Goal: Navigation & Orientation: Go to known website

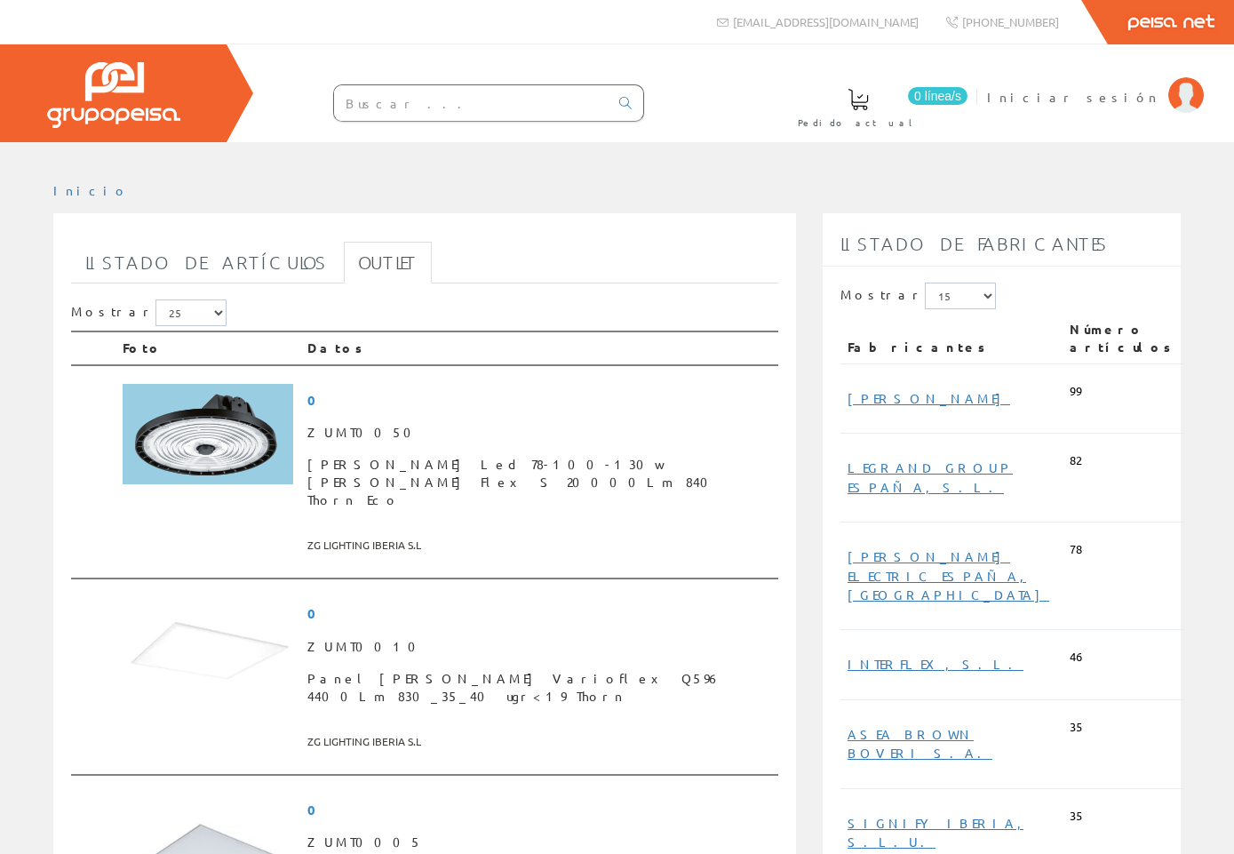
click at [149, 75] on img at bounding box center [113, 95] width 133 height 66
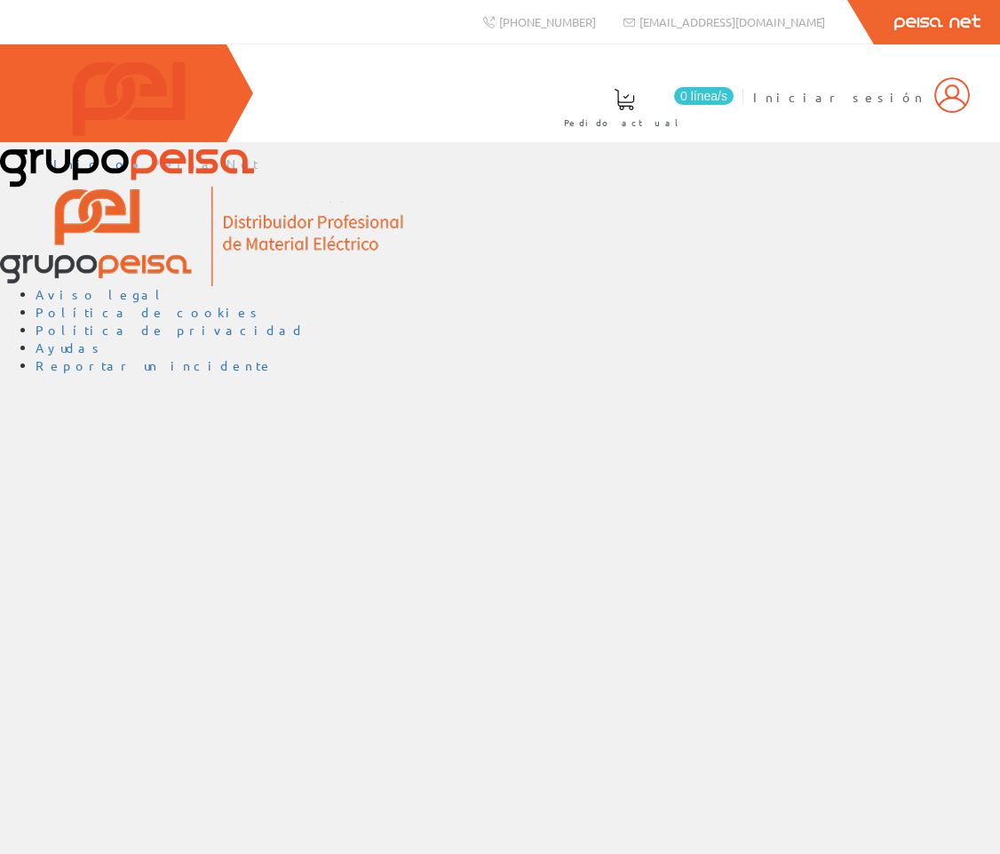
click at [68, 440] on div "Inicio Peisa Net Aviso legal Política de cookies Política de privacidad Ayudas …" at bounding box center [500, 498] width 1000 height 712
drag, startPoint x: 933, startPoint y: 336, endPoint x: 740, endPoint y: 341, distance: 192.9
click at [740, 341] on div "Inicio Peisa Net Aviso legal Política de cookies Política de privacidad Ayudas …" at bounding box center [500, 498] width 1000 height 712
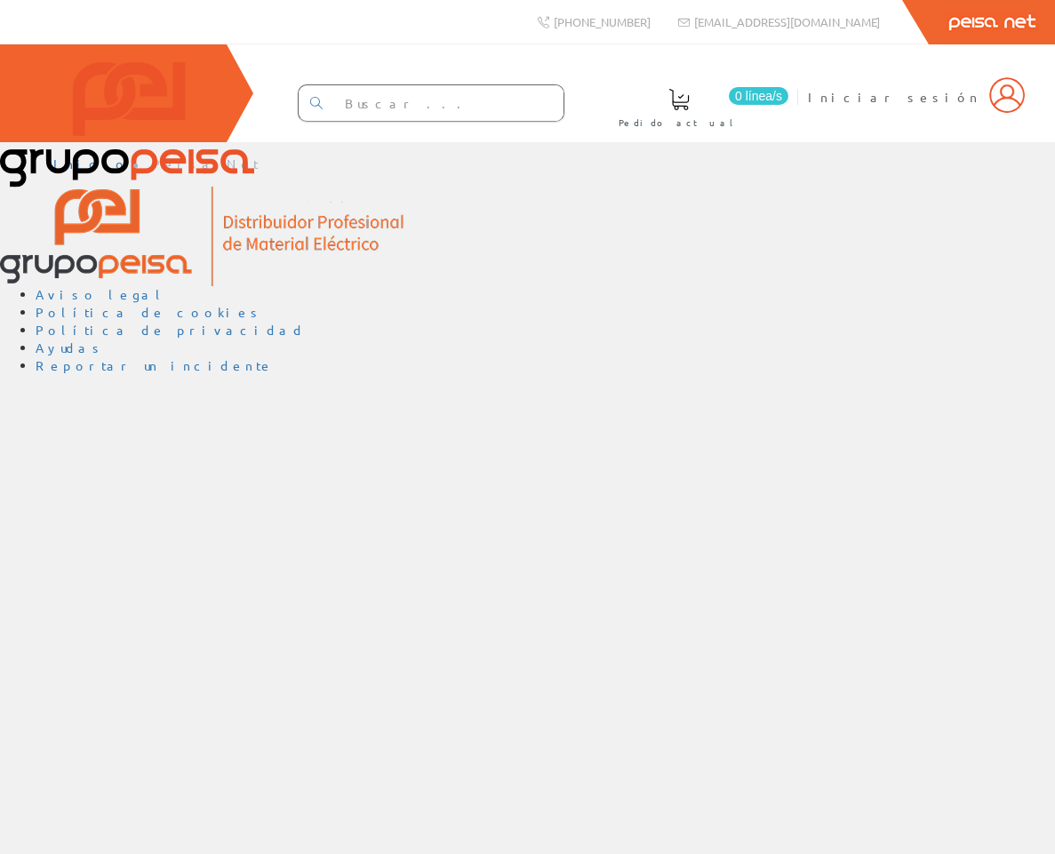
click at [170, 420] on div "Inicio Peisa Net Aviso legal Política de cookies Política de privacidad Ayudas …" at bounding box center [527, 498] width 1055 height 712
click at [400, 361] on div "Inicio Peisa Net Aviso legal Política de cookies Política de privacidad Ayudas …" at bounding box center [527, 498] width 1055 height 712
drag, startPoint x: 243, startPoint y: 459, endPoint x: 171, endPoint y: 461, distance: 72.9
click at [171, 461] on div "Inicio Peisa Net Aviso legal Política de cookies Política de privacidad Ayudas …" at bounding box center [527, 498] width 1055 height 712
drag, startPoint x: 974, startPoint y: 201, endPoint x: 818, endPoint y: 115, distance: 177.3
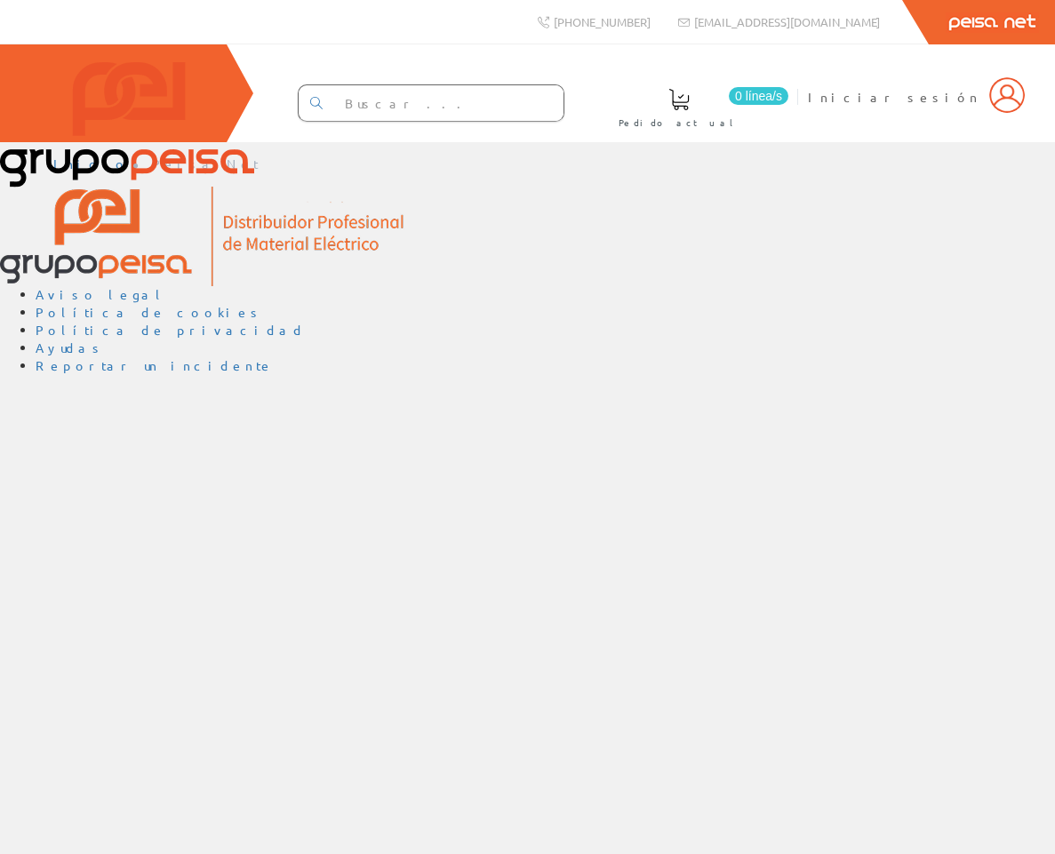
click at [968, 187] on ul "Inicio Peisa Net" at bounding box center [527, 170] width 948 height 31
click at [789, 458] on div "Inicio Peisa Net Aviso legal Política de cookies Política de privacidad Ayudas …" at bounding box center [527, 498] width 1055 height 712
drag, startPoint x: 846, startPoint y: 27, endPoint x: 772, endPoint y: 480, distance: 459.1
click at [772, 480] on div "Inicio Peisa Net Aviso legal Política de cookies Política de privacidad Ayudas …" at bounding box center [527, 498] width 1055 height 712
click at [29, 422] on div "Inicio Peisa Net Aviso legal Política de cookies Política de privacidad Ayudas …" at bounding box center [527, 498] width 1055 height 712
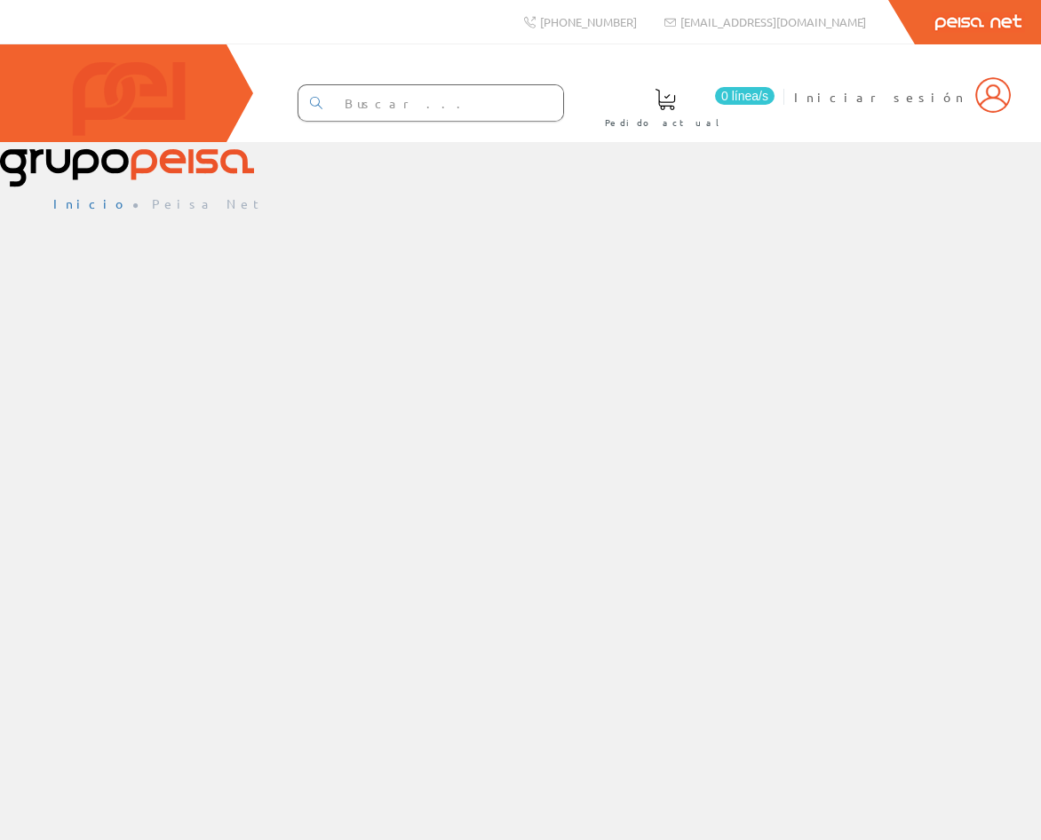
click at [32, 314] on div "Inicio Peisa Net" at bounding box center [520, 586] width 1041 height 809
click at [45, 462] on div "Inicio Peisa Net" at bounding box center [520, 586] width 1041 height 809
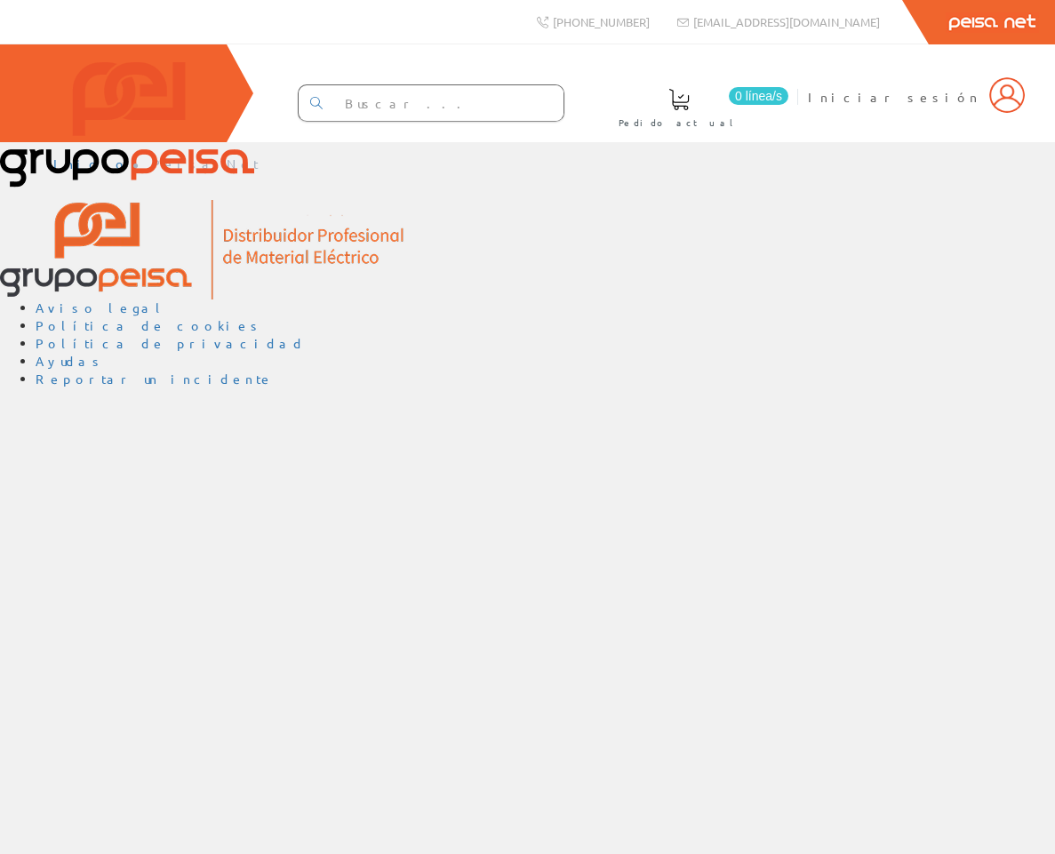
drag, startPoint x: 407, startPoint y: 260, endPoint x: 515, endPoint y: 660, distance: 414.2
click at [515, 660] on div "Inicio Peisa Net Aviso legal Política de cookies Política de privacidad Ayudas …" at bounding box center [527, 498] width 1055 height 712
click at [379, 546] on div "Inicio Peisa Net Aviso legal Política de cookies Política de privacidad Ayudas …" at bounding box center [527, 498] width 1055 height 712
click at [54, 449] on div "Inicio Peisa Net Aviso legal Política de cookies Política de privacidad Ayudas …" at bounding box center [527, 498] width 1055 height 712
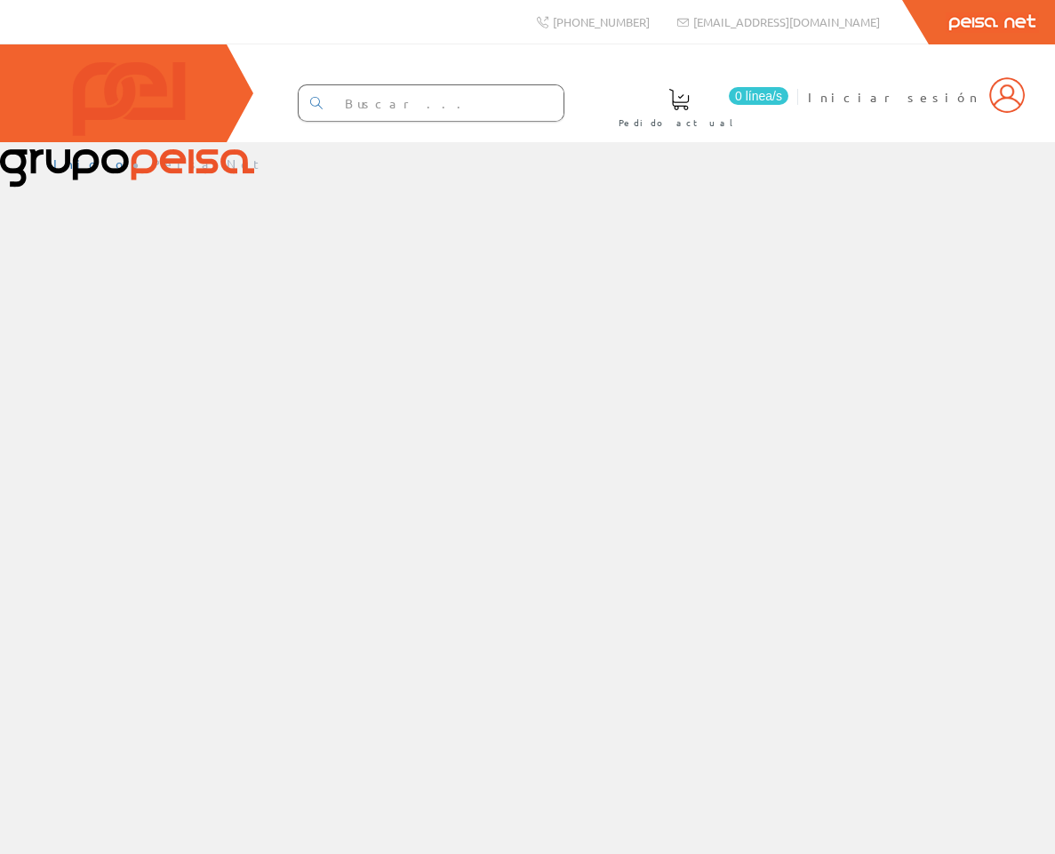
click at [431, 404] on div "Inicio Peisa Net" at bounding box center [527, 498] width 1055 height 712
click at [39, 354] on div "Inicio Peisa Net" at bounding box center [527, 498] width 1055 height 712
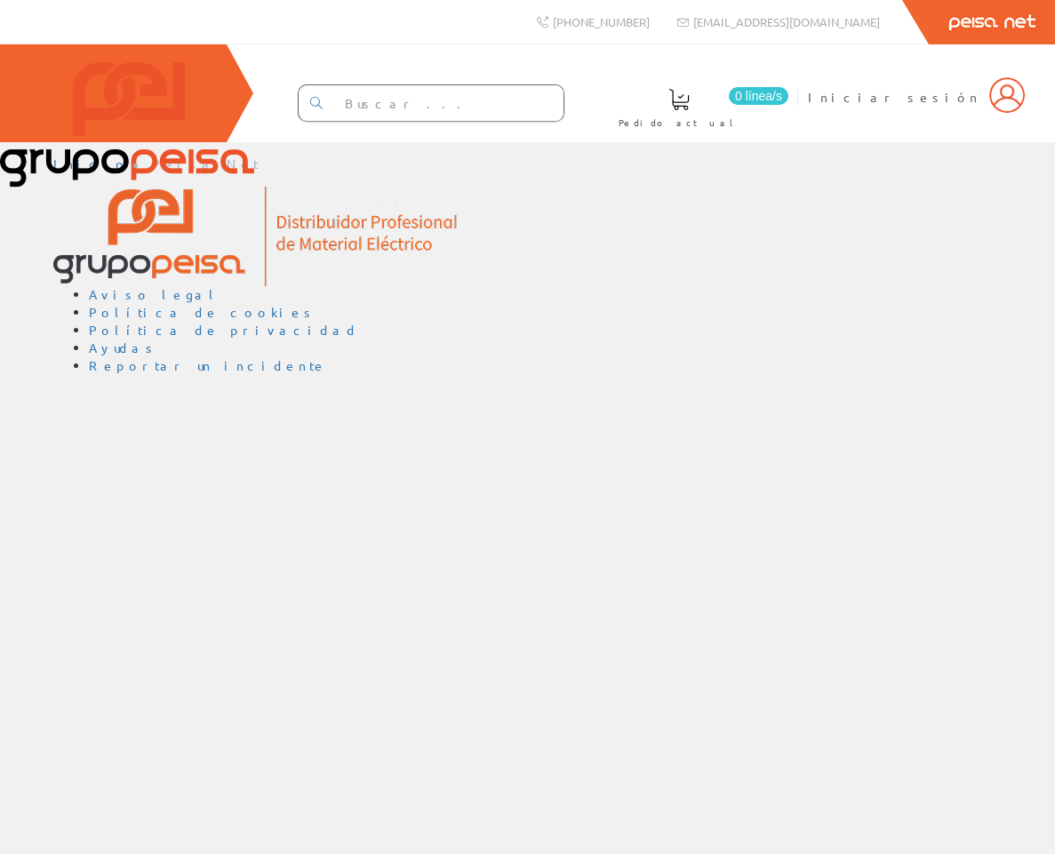
click at [35, 524] on div "Inicio Peisa Net Aviso legal Política de cookies Política de privacidad Ayudas …" at bounding box center [527, 498] width 1055 height 712
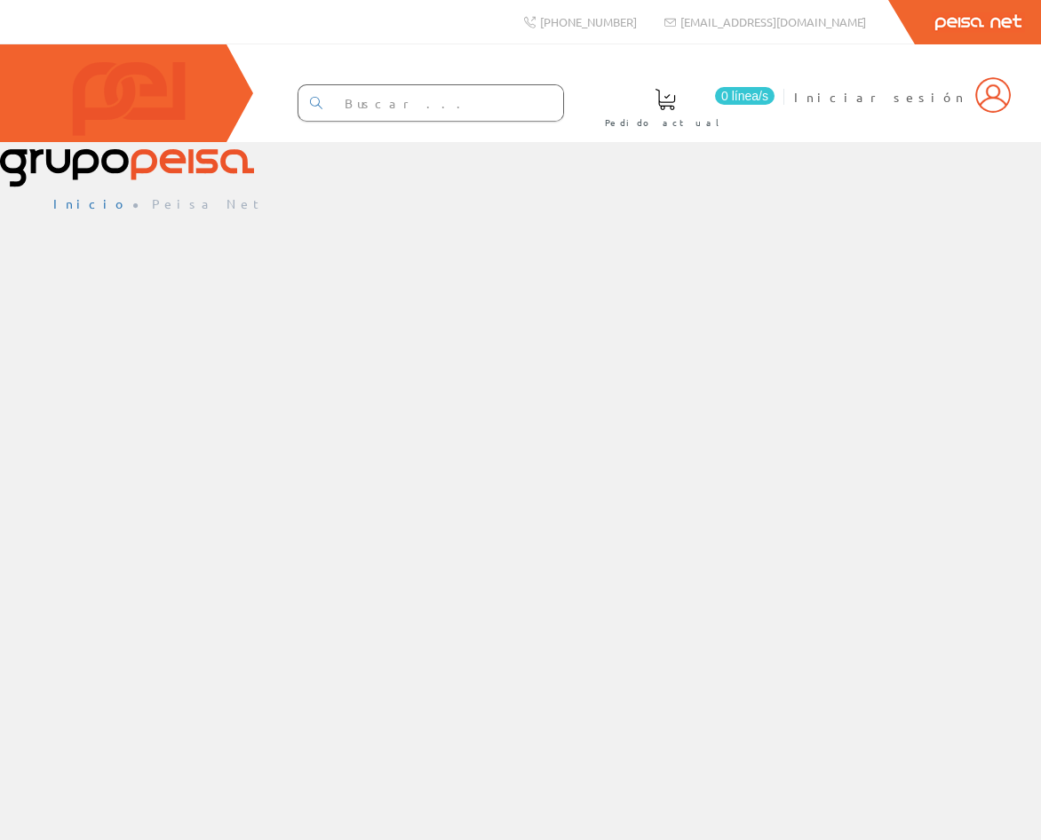
drag, startPoint x: 67, startPoint y: 274, endPoint x: 92, endPoint y: 228, distance: 52.1
click at [67, 274] on div "Inicio Peisa Net" at bounding box center [520, 586] width 1041 height 809
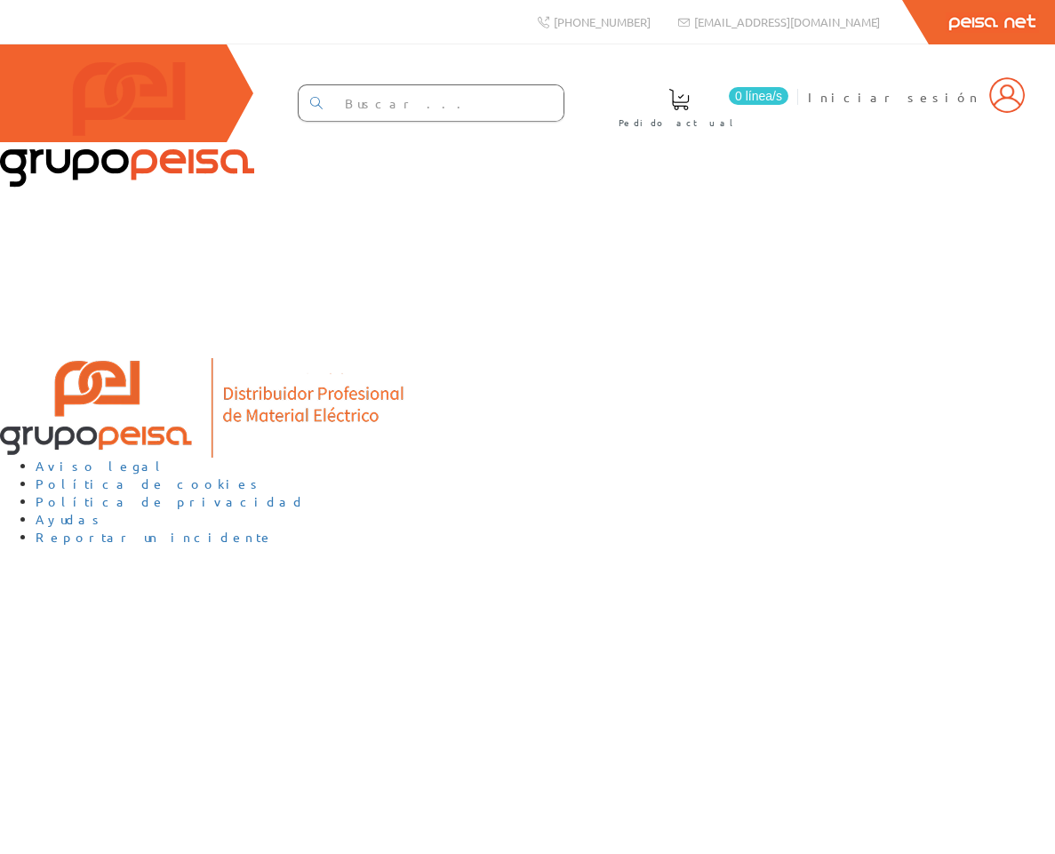
click at [39, 416] on div "[PHONE_NUMBER] [EMAIL_ADDRESS][DOMAIN_NAME] Peisa Net 0 línea/[GEOGRAPHIC_DATA]…" at bounding box center [527, 427] width 1055 height 854
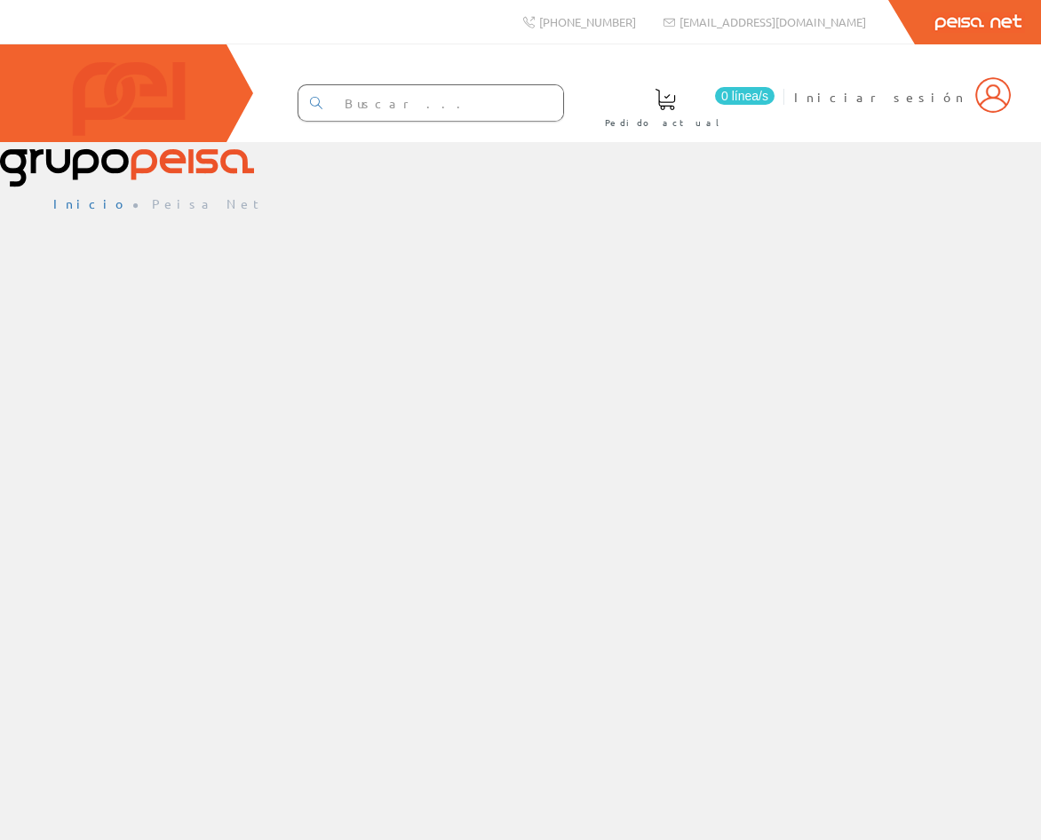
click at [569, 379] on div "Inicio Peisa Net" at bounding box center [520, 586] width 1041 height 809
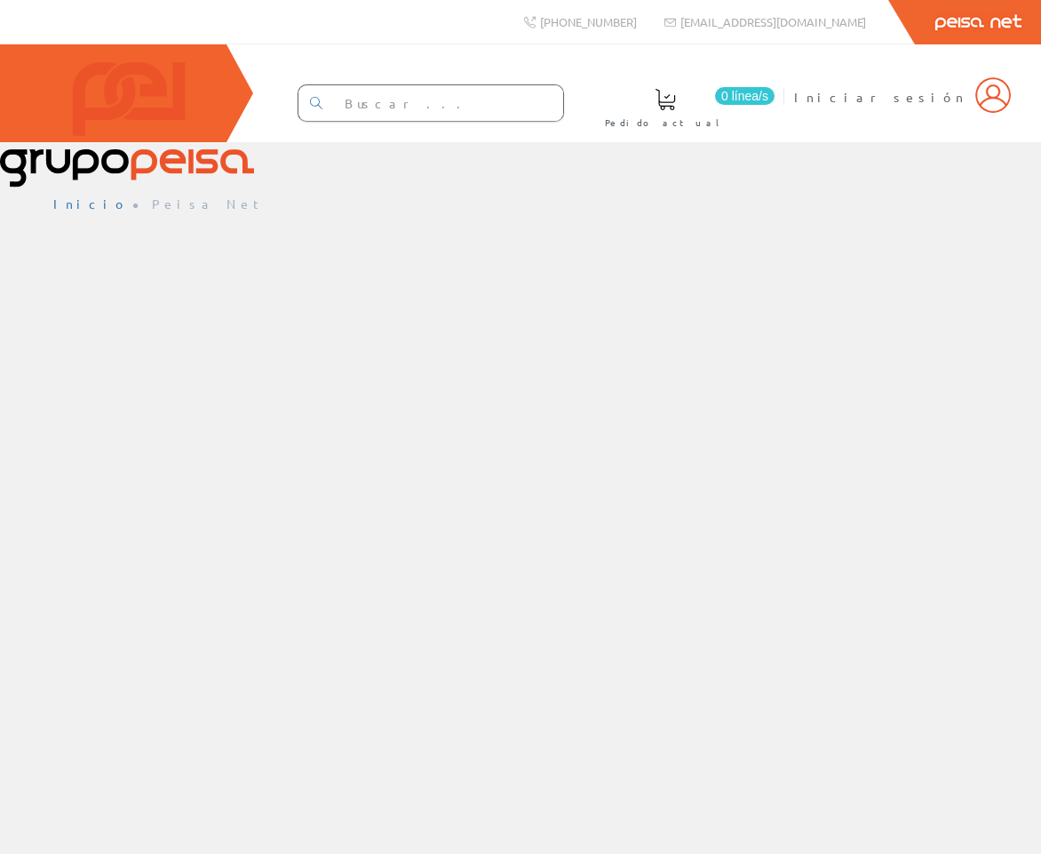
drag, startPoint x: 437, startPoint y: 369, endPoint x: 498, endPoint y: 396, distance: 66.4
click at [437, 369] on div "Inicio Peisa Net" at bounding box center [520, 586] width 1041 height 809
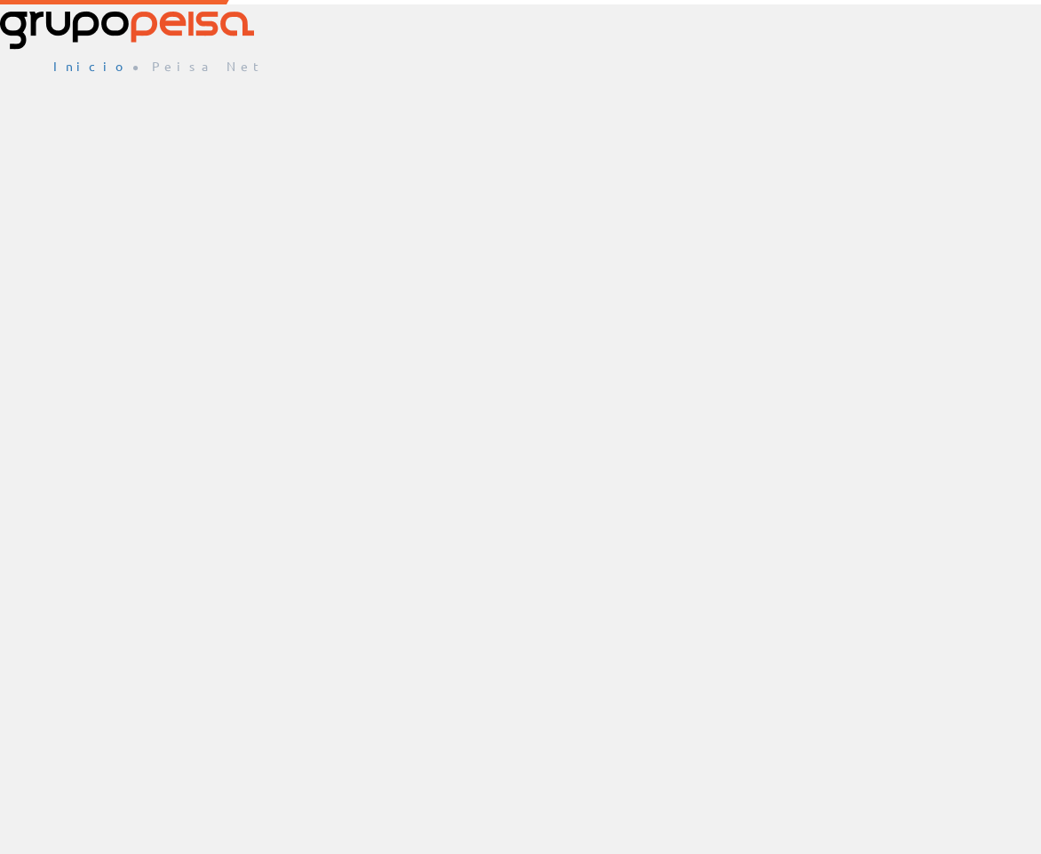
click at [26, 417] on div "Inicio Peisa Net" at bounding box center [520, 448] width 1041 height 809
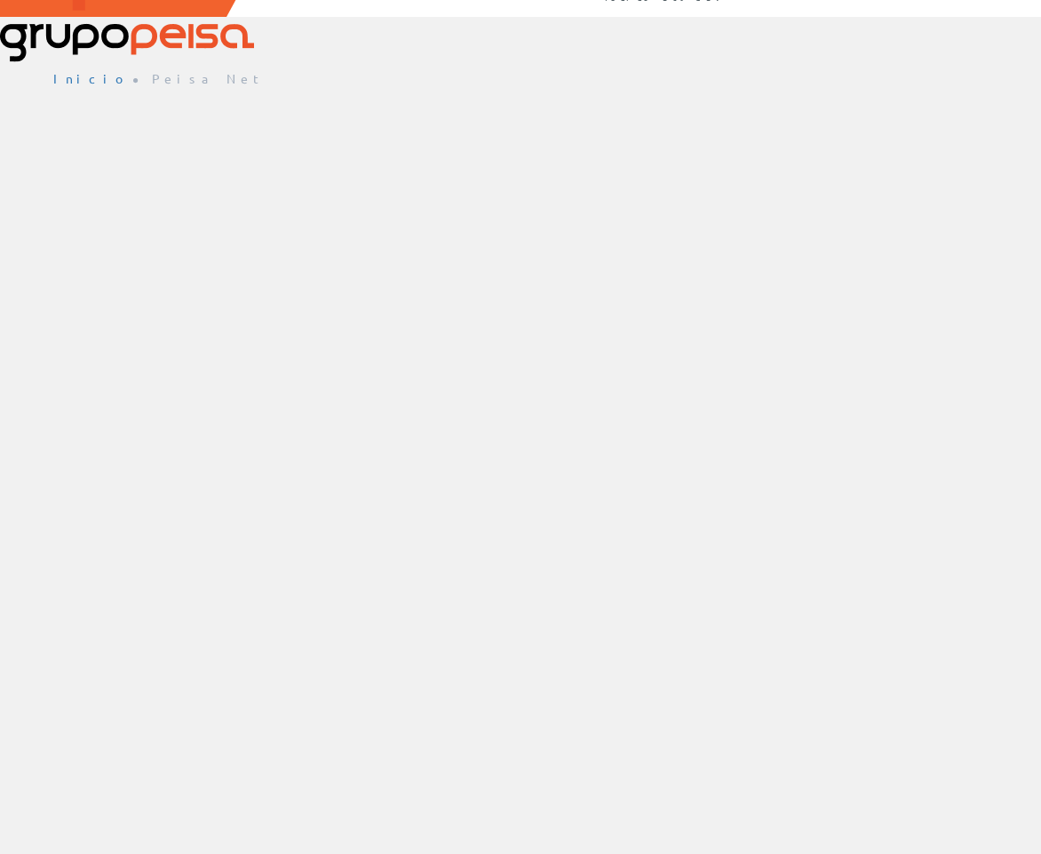
scroll to position [0, 0]
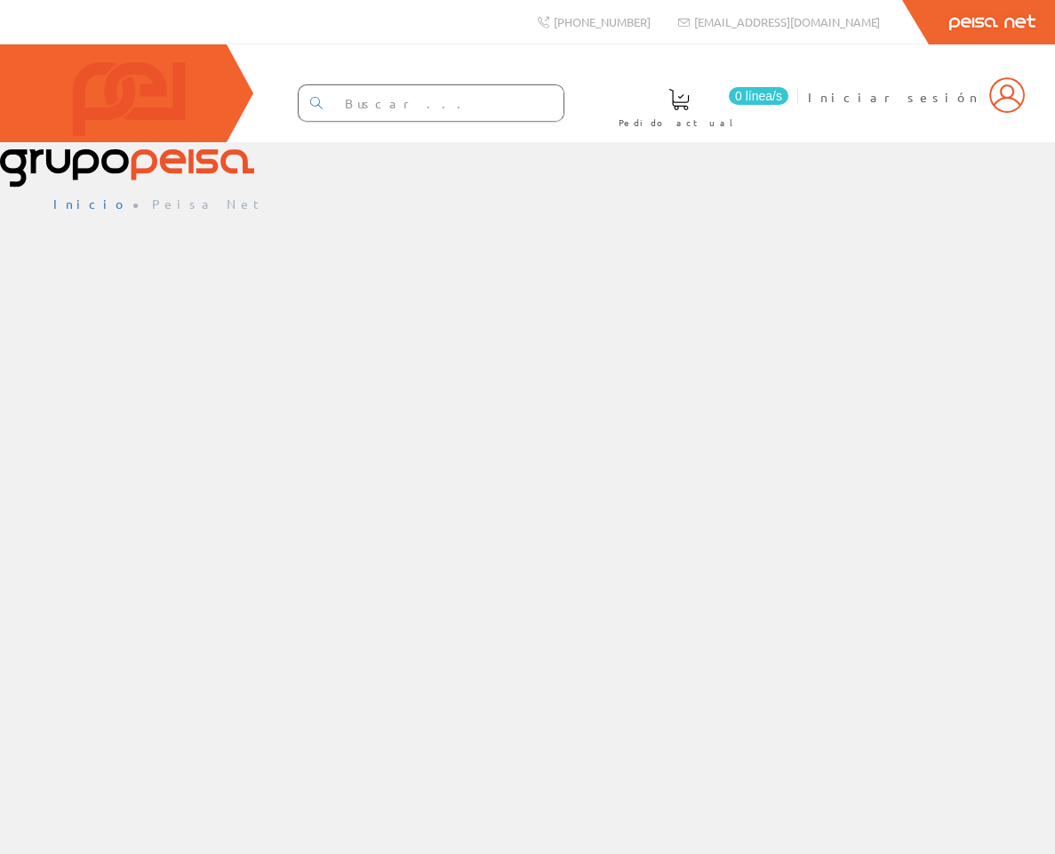
click at [33, 142] on div "[PHONE_NUMBER] [EMAIL_ADDRESS][DOMAIN_NAME] Peisa Net 0 línea/[GEOGRAPHIC_DATA]…" at bounding box center [527, 71] width 1055 height 142
click at [60, 421] on div "[PHONE_NUMBER] [EMAIL_ADDRESS][DOMAIN_NAME] Peisa Net 0 línea/[GEOGRAPHIC_DATA]…" at bounding box center [527, 427] width 1055 height 854
click at [486, 419] on div "+34 962 96 59 14 info@peisa.com Peisa Net 0 línea/s Pedido actual Iniciar sesión" at bounding box center [527, 427] width 1055 height 854
click at [37, 424] on div "[PHONE_NUMBER] [EMAIL_ADDRESS][DOMAIN_NAME] Peisa Net 0 línea/[GEOGRAPHIC_DATA]…" at bounding box center [527, 427] width 1055 height 854
click at [44, 426] on div "[PHONE_NUMBER] [EMAIL_ADDRESS][DOMAIN_NAME] Peisa Net 0 línea/[GEOGRAPHIC_DATA]…" at bounding box center [527, 427] width 1055 height 854
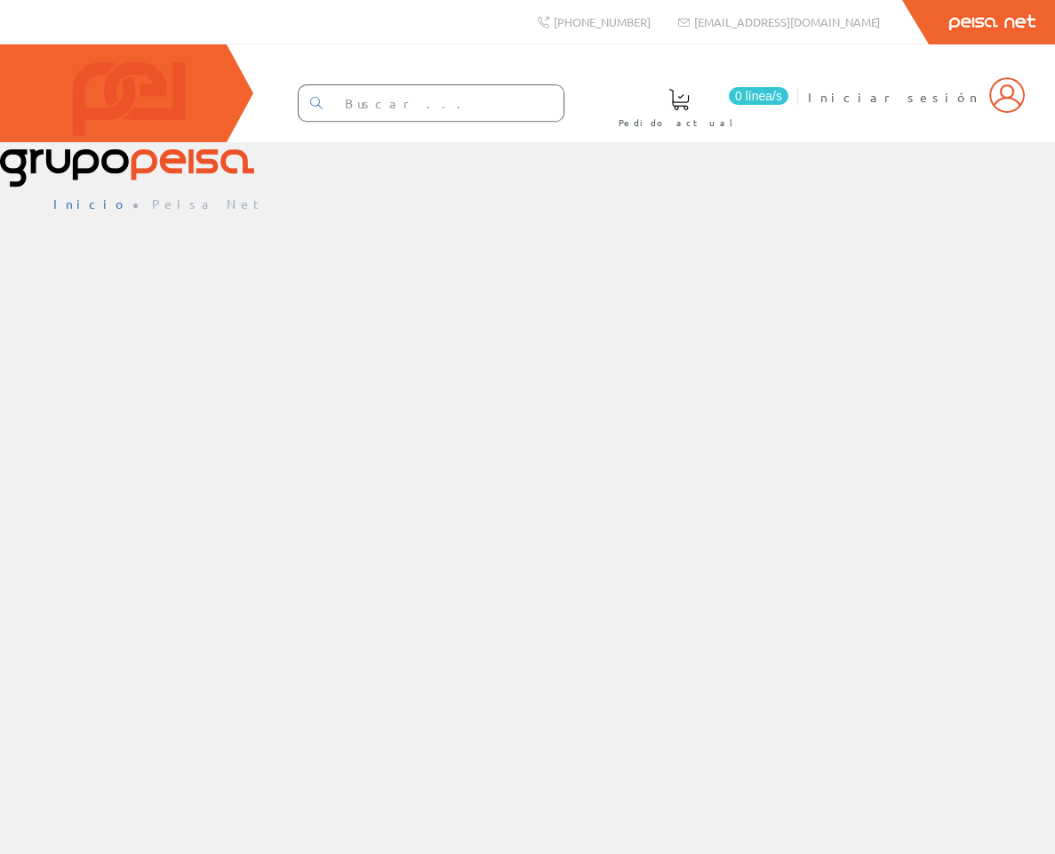
click at [661, 544] on div "[PHONE_NUMBER] [EMAIL_ADDRESS][DOMAIN_NAME] Peisa Net 0 línea/[GEOGRAPHIC_DATA]…" at bounding box center [527, 427] width 1055 height 854
click at [357, 445] on div "[PHONE_NUMBER] [EMAIL_ADDRESS][DOMAIN_NAME] Peisa Net 0 línea/[GEOGRAPHIC_DATA]…" at bounding box center [527, 427] width 1055 height 854
drag, startPoint x: 48, startPoint y: 445, endPoint x: 188, endPoint y: 330, distance: 181.8
click at [48, 445] on div "[PHONE_NUMBER] [EMAIL_ADDRESS][DOMAIN_NAME] Peisa Net 0 línea/[GEOGRAPHIC_DATA]…" at bounding box center [527, 427] width 1055 height 854
click at [44, 403] on div "[PHONE_NUMBER] [EMAIL_ADDRESS][DOMAIN_NAME] Peisa Net 0 línea/[GEOGRAPHIC_DATA]…" at bounding box center [527, 427] width 1055 height 854
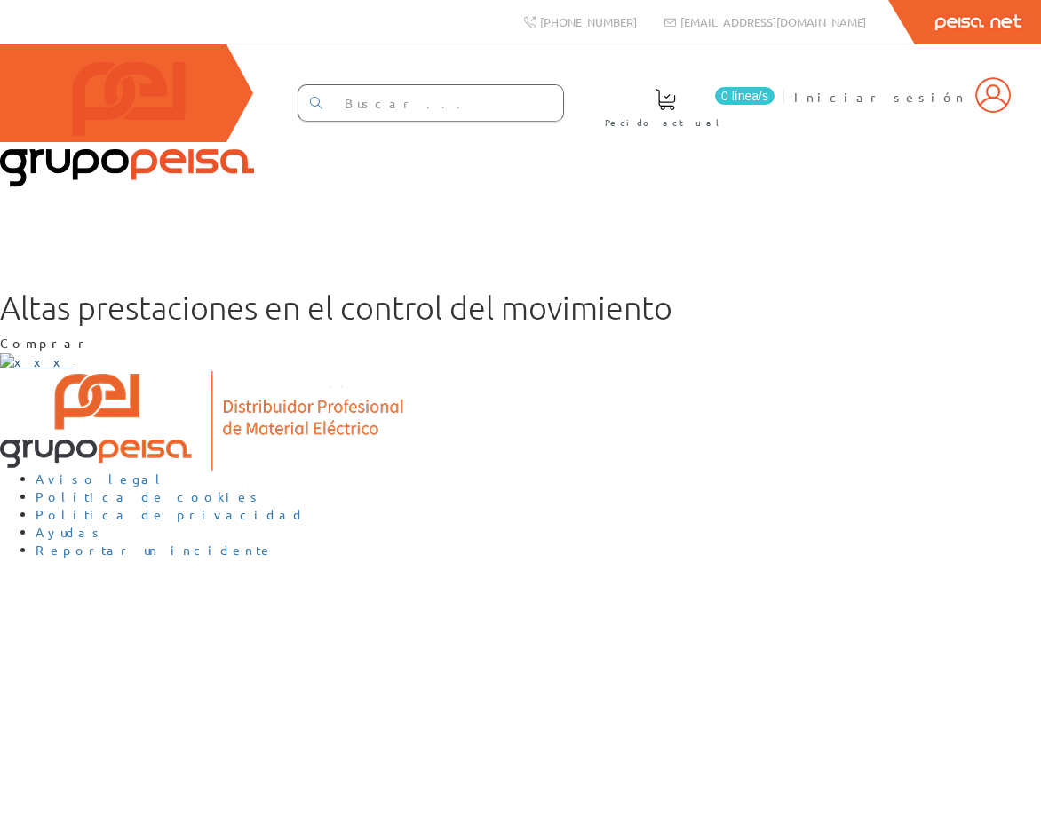
click at [51, 371] on img at bounding box center [36, 363] width 73 height 18
click at [62, 371] on img at bounding box center [36, 363] width 73 height 18
click at [54, 354] on img at bounding box center [36, 363] width 73 height 18
click at [65, 142] on div "0 línea/s Pedido actual Iniciar sesión" at bounding box center [520, 93] width 1041 height 98
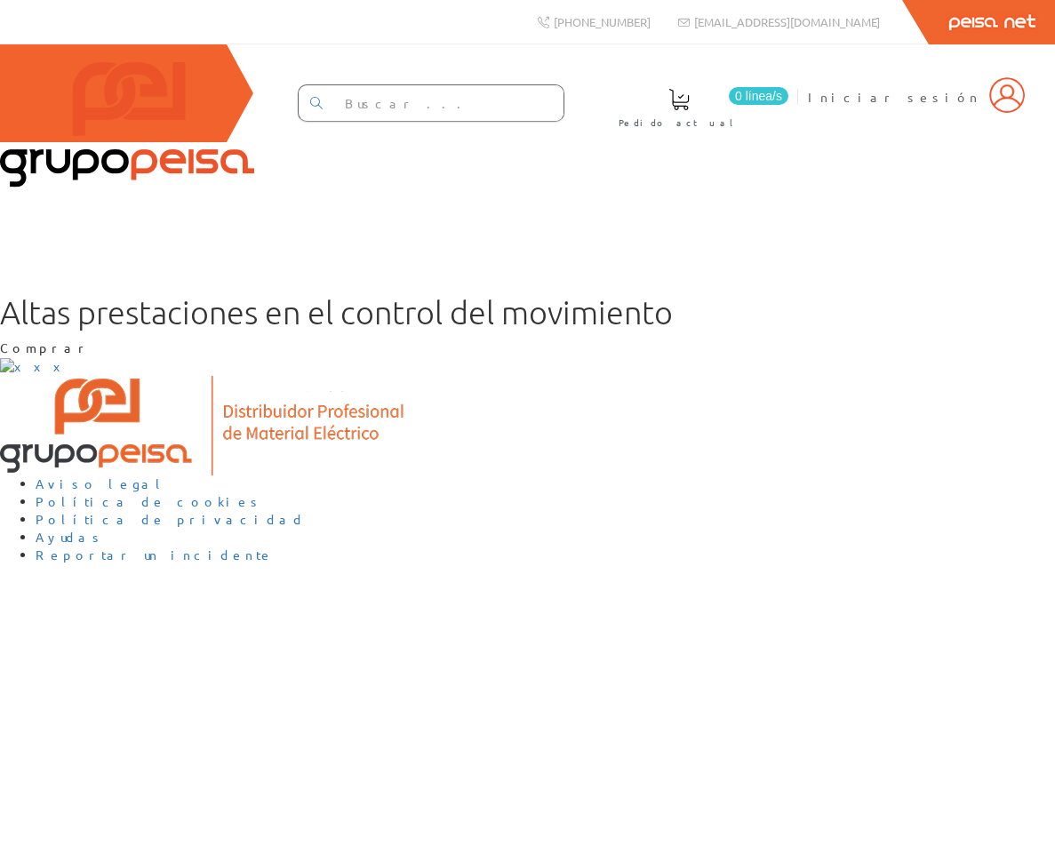
click at [4, 700] on div "+34 962 96 59 14 info@peisa.com Peisa Net 0 línea/s Pedido actual Iniciar sesión" at bounding box center [527, 427] width 1055 height 854
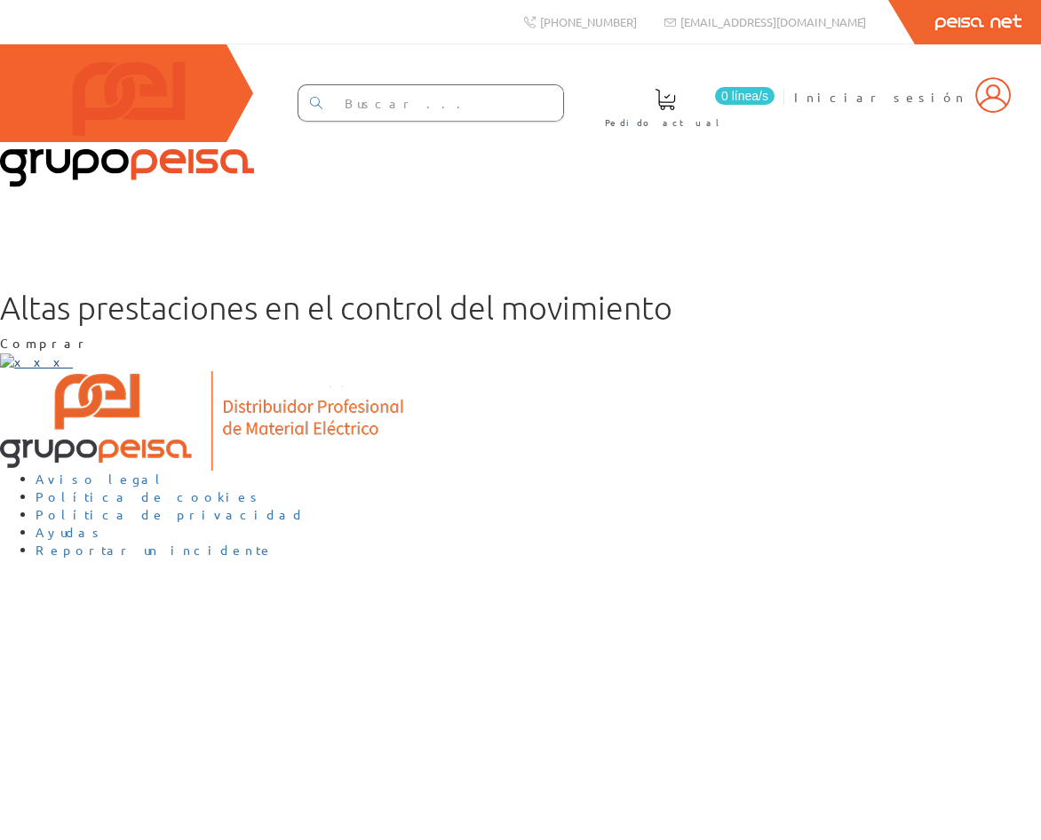
click at [51, 371] on img at bounding box center [36, 363] width 73 height 18
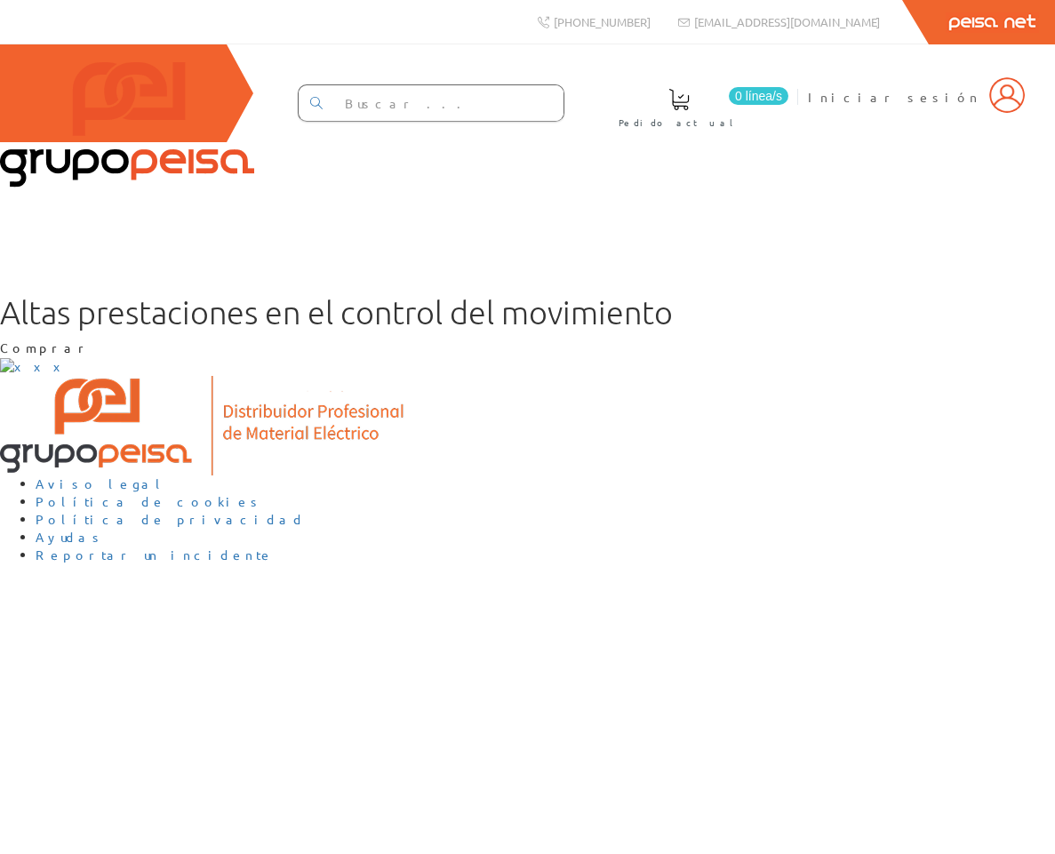
click at [33, 603] on div "[PHONE_NUMBER] [EMAIL_ADDRESS][DOMAIN_NAME] Peisa Net 0 línea/[GEOGRAPHIC_DATA]…" at bounding box center [527, 427] width 1055 height 854
click at [47, 601] on div "[PHONE_NUMBER] [EMAIL_ADDRESS][DOMAIN_NAME] Peisa Net 0 línea/[GEOGRAPHIC_DATA]…" at bounding box center [527, 427] width 1055 height 854
click at [42, 617] on div "[PHONE_NUMBER] [EMAIL_ADDRESS][DOMAIN_NAME] Peisa Net 0 línea/[GEOGRAPHIC_DATA]…" at bounding box center [527, 427] width 1055 height 854
click at [20, 665] on div "[PHONE_NUMBER] [EMAIL_ADDRESS][DOMAIN_NAME] Peisa Net 0 línea/[GEOGRAPHIC_DATA]…" at bounding box center [527, 427] width 1055 height 854
click at [54, 606] on div "[PHONE_NUMBER] [EMAIL_ADDRESS][DOMAIN_NAME] Peisa Net 0 línea/[GEOGRAPHIC_DATA]…" at bounding box center [527, 427] width 1055 height 854
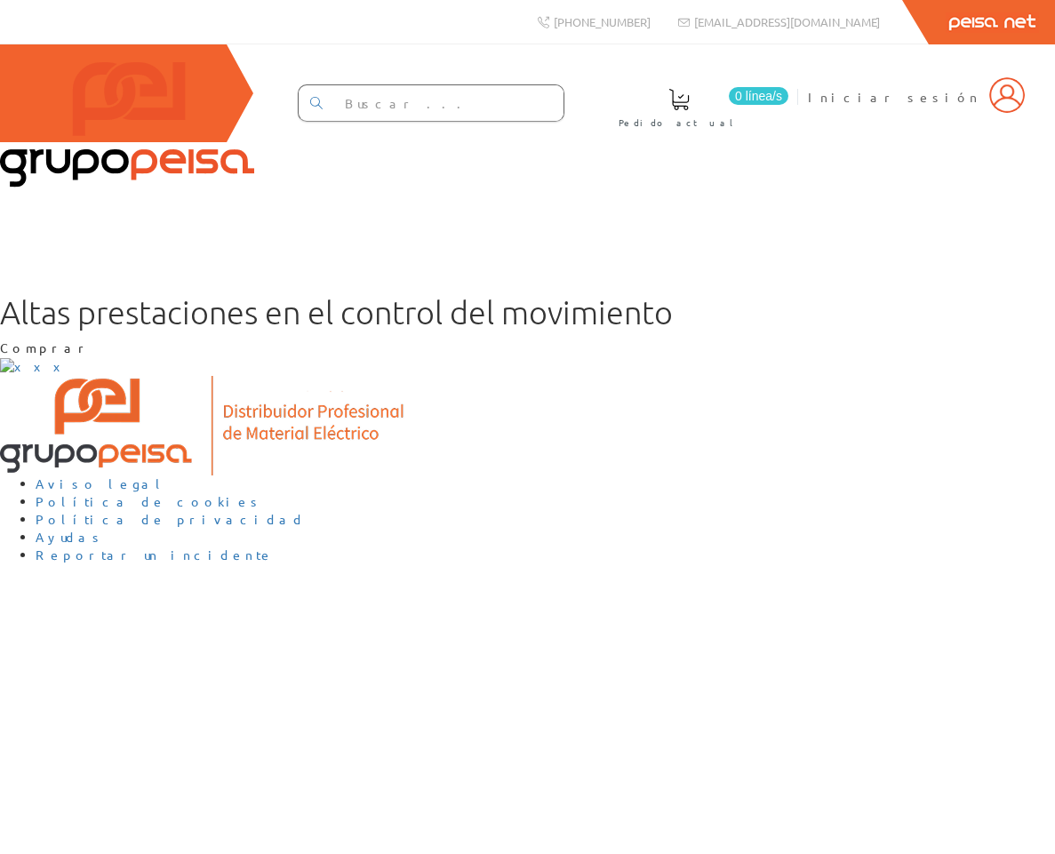
click at [49, 576] on div "+34 962 96 59 14 info@peisa.com Peisa Net 0 línea/s Pedido actual Iniciar sesión" at bounding box center [527, 427] width 1055 height 854
click at [28, 644] on div "[PHONE_NUMBER] [EMAIL_ADDRESS][DOMAIN_NAME] Peisa Net 0 línea/[GEOGRAPHIC_DATA]…" at bounding box center [527, 427] width 1055 height 854
click at [67, 584] on div "[PHONE_NUMBER] [EMAIL_ADDRESS][DOMAIN_NAME] Peisa Net 0 línea/[GEOGRAPHIC_DATA]…" at bounding box center [527, 427] width 1055 height 854
click at [42, 597] on div "[PHONE_NUMBER] [EMAIL_ADDRESS][DOMAIN_NAME] Peisa Net 0 línea/[GEOGRAPHIC_DATA]…" at bounding box center [527, 427] width 1055 height 854
click at [387, 357] on div "Altas prestaciones en el control del movimiento Comprar" at bounding box center [527, 326] width 1055 height 62
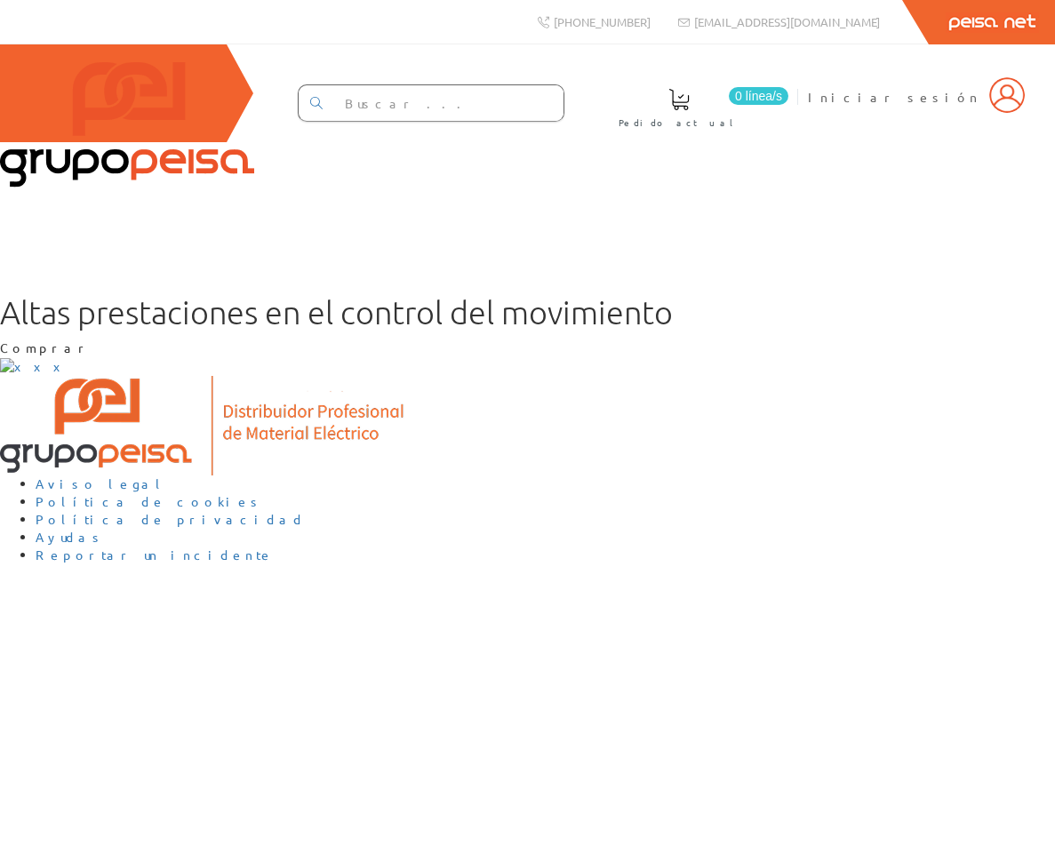
drag, startPoint x: 401, startPoint y: 556, endPoint x: 302, endPoint y: 315, distance: 261.0
click at [401, 556] on div "[PHONE_NUMBER] [EMAIL_ADDRESS][DOMAIN_NAME] Peisa Net 0 línea/[GEOGRAPHIC_DATA]…" at bounding box center [527, 427] width 1055 height 854
click at [297, 754] on div "[PHONE_NUMBER] [EMAIL_ADDRESS][DOMAIN_NAME] Peisa Net 0 línea/[GEOGRAPHIC_DATA]…" at bounding box center [527, 427] width 1055 height 854
click at [315, 736] on div "[PHONE_NUMBER] [EMAIL_ADDRESS][DOMAIN_NAME] Peisa Net 0 línea/[GEOGRAPHIC_DATA]…" at bounding box center [527, 427] width 1055 height 854
click at [34, 692] on div "[PHONE_NUMBER] [EMAIL_ADDRESS][DOMAIN_NAME] Peisa Net 0 línea/[GEOGRAPHIC_DATA]…" at bounding box center [527, 427] width 1055 height 854
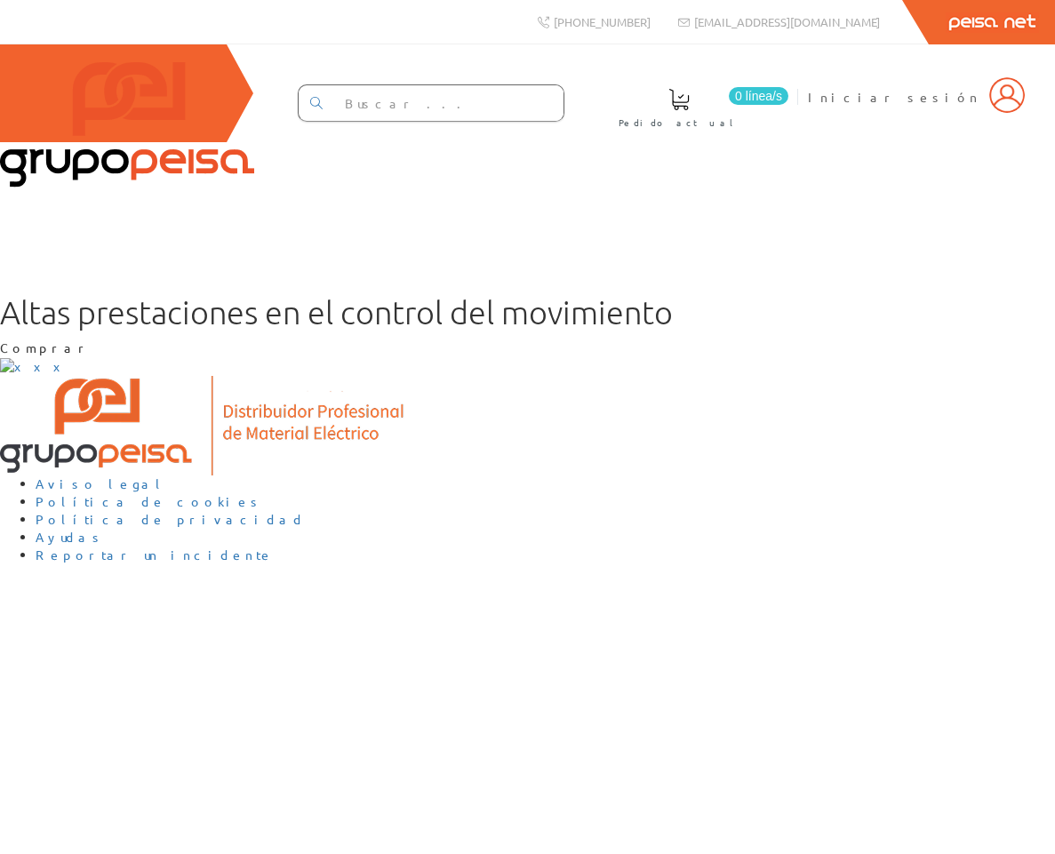
click at [33, 664] on div "[PHONE_NUMBER] [EMAIL_ADDRESS][DOMAIN_NAME] Peisa Net 0 línea/[GEOGRAPHIC_DATA]…" at bounding box center [527, 427] width 1055 height 854
drag, startPoint x: 20, startPoint y: 593, endPoint x: 37, endPoint y: 506, distance: 88.9
click at [20, 583] on div "+34 962 96 59 14 info@peisa.com Peisa Net 0 línea/s Pedido actual Iniciar sesión" at bounding box center [527, 427] width 1055 height 854
click at [72, 652] on div "+34 962 96 59 14 info@peisa.com Peisa Net 0 línea/s Pedido actual Iniciar sesión" at bounding box center [527, 427] width 1055 height 854
click at [327, 295] on div "Altas prestaciones en el control del movimiento Comprar" at bounding box center [527, 326] width 1055 height 62
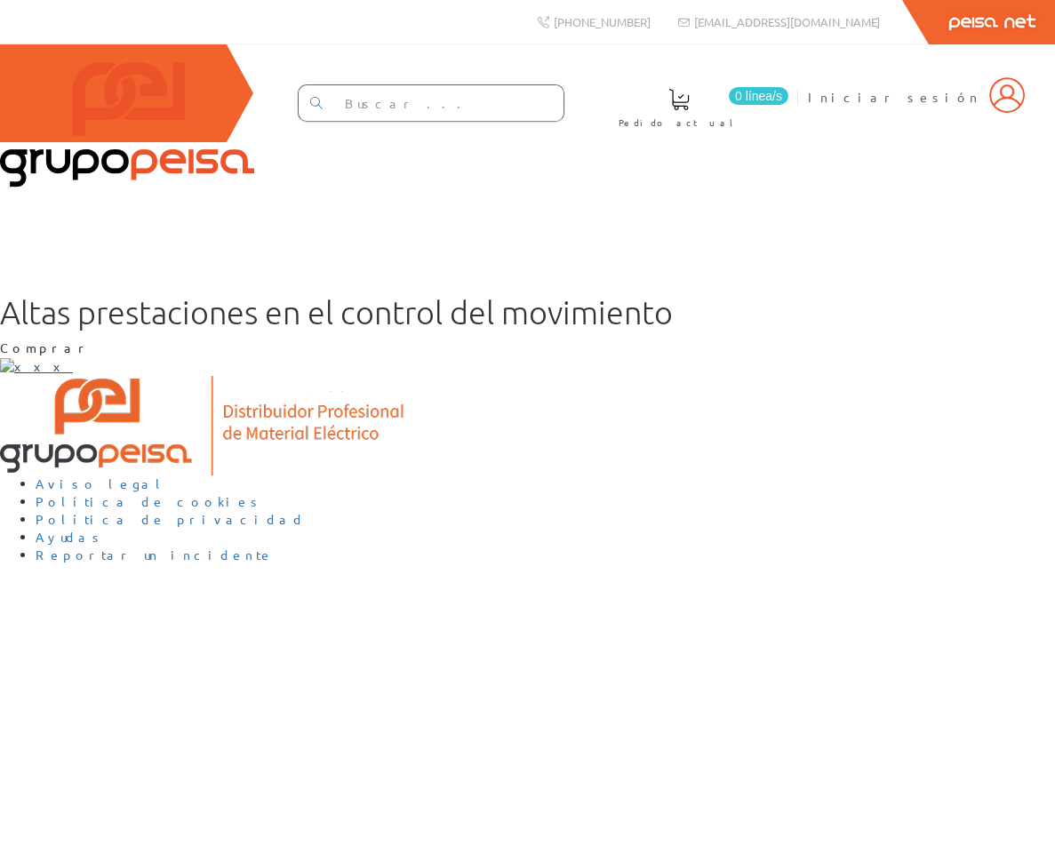
click at [73, 358] on img at bounding box center [36, 367] width 73 height 18
click at [34, 698] on div "[PHONE_NUMBER] [EMAIL_ADDRESS][DOMAIN_NAME] Peisa Net 0 línea/[GEOGRAPHIC_DATA]…" at bounding box center [527, 427] width 1055 height 854
click at [394, 564] on div "Aviso legal Política de cookies Política de privacidad Ayudas Reportar un incid…" at bounding box center [527, 470] width 1055 height 188
click at [39, 757] on div "+34 962 96 59 14 info@peisa.com Peisa Net 0 línea/s Pedido actual Iniciar sesión" at bounding box center [527, 427] width 1055 height 854
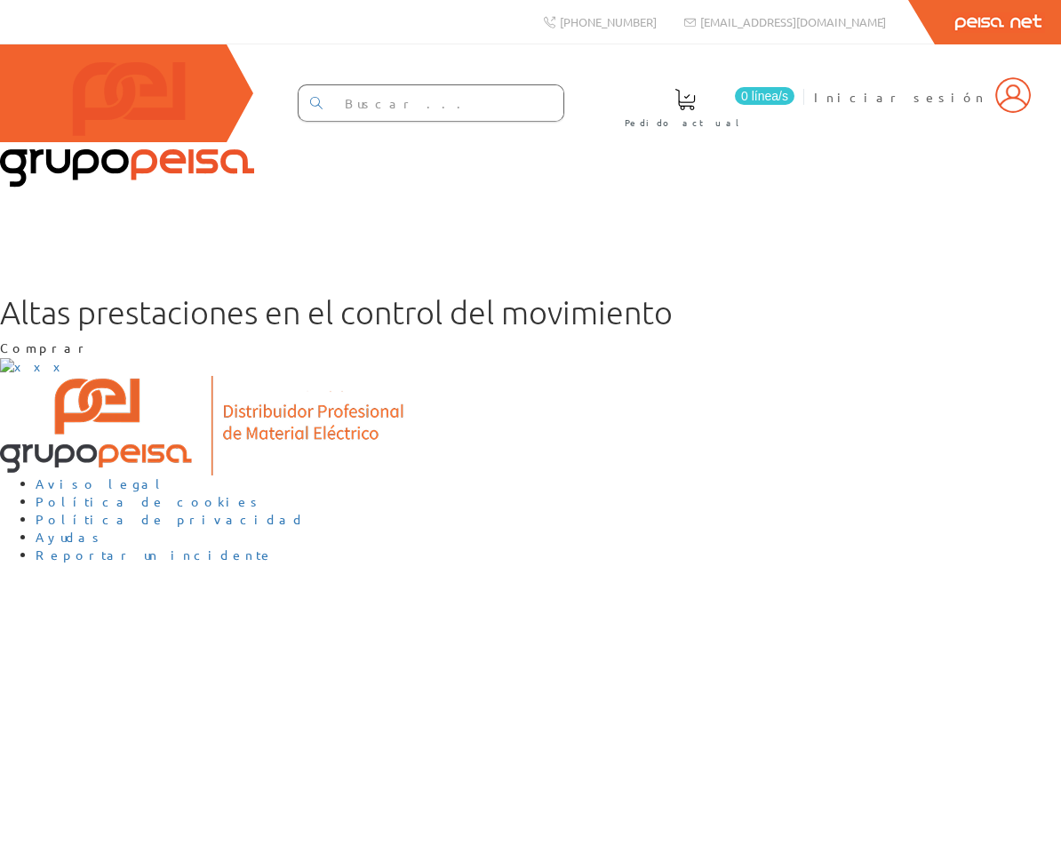
click at [53, 714] on div "+34 962 96 59 14 info@peisa.com Peisa Net 0 línea/s Pedido actual Iniciar sesión" at bounding box center [530, 427] width 1061 height 854
click at [20, 633] on div "+34 962 96 59 14 info@peisa.com Peisa Net 0 línea/s Pedido actual Iniciar sesión" at bounding box center [530, 427] width 1061 height 854
click at [49, 376] on section "Altas prestaciones en el control del movimiento Comprar" at bounding box center [530, 335] width 1061 height 81
click at [57, 673] on div "[PHONE_NUMBER] [EMAIL_ADDRESS][DOMAIN_NAME] Peisa Net 0 línea/[GEOGRAPHIC_DATA]…" at bounding box center [530, 427] width 1061 height 854
click at [47, 376] on section "Altas prestaciones en el control del movimiento Comprar" at bounding box center [530, 335] width 1061 height 81
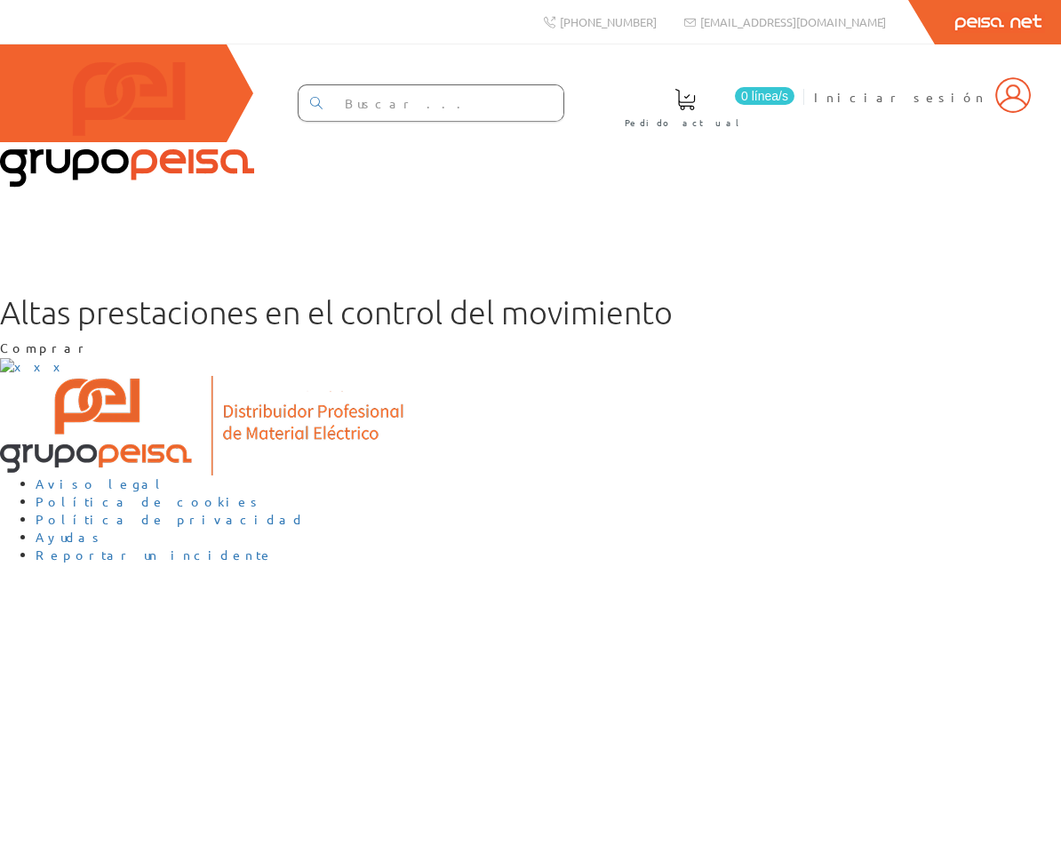
click at [43, 357] on div "Altas prestaciones en el control del movimiento Comprar" at bounding box center [530, 326] width 1061 height 62
drag, startPoint x: 19, startPoint y: 613, endPoint x: 24, endPoint y: 545, distance: 68.6
click at [19, 357] on div "Altas prestaciones en el control del movimiento Comprar" at bounding box center [530, 326] width 1061 height 62
drag, startPoint x: 39, startPoint y: 593, endPoint x: 30, endPoint y: 678, distance: 84.9
click at [39, 357] on div "Altas prestaciones en el control del movimiento Comprar" at bounding box center [530, 326] width 1061 height 62
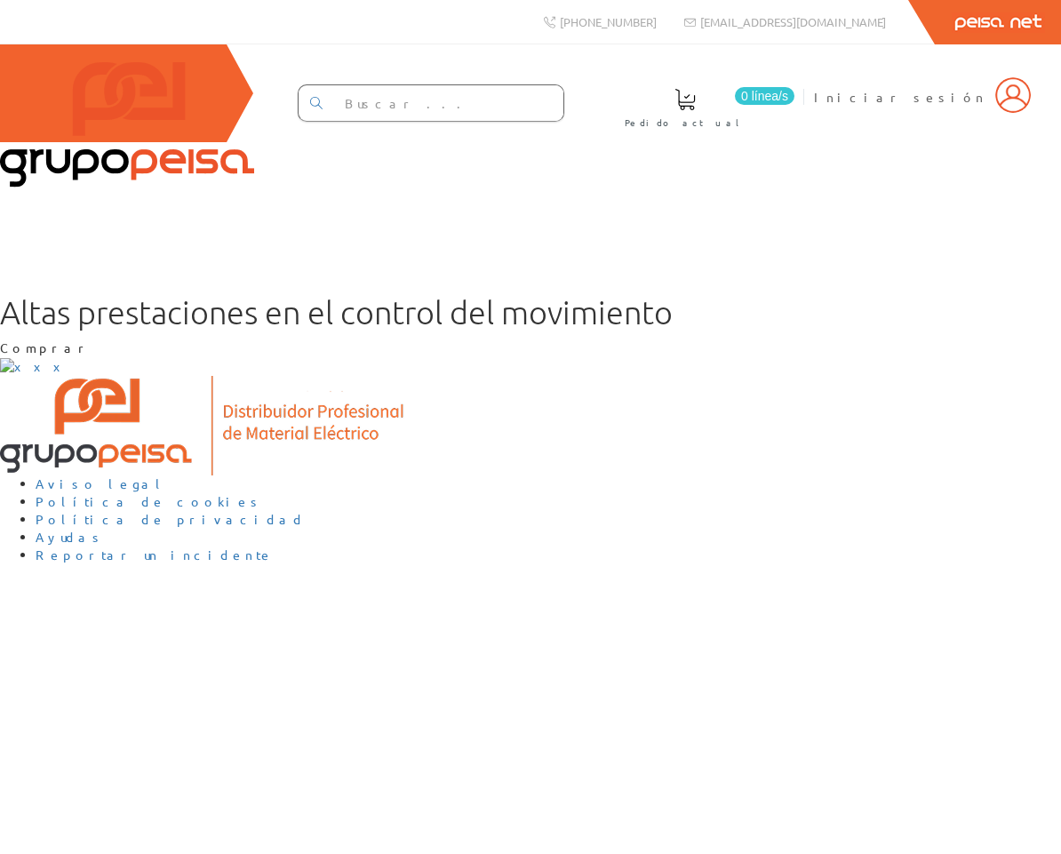
click at [49, 357] on div "Altas prestaciones en el control del movimiento Comprar" at bounding box center [530, 326] width 1061 height 62
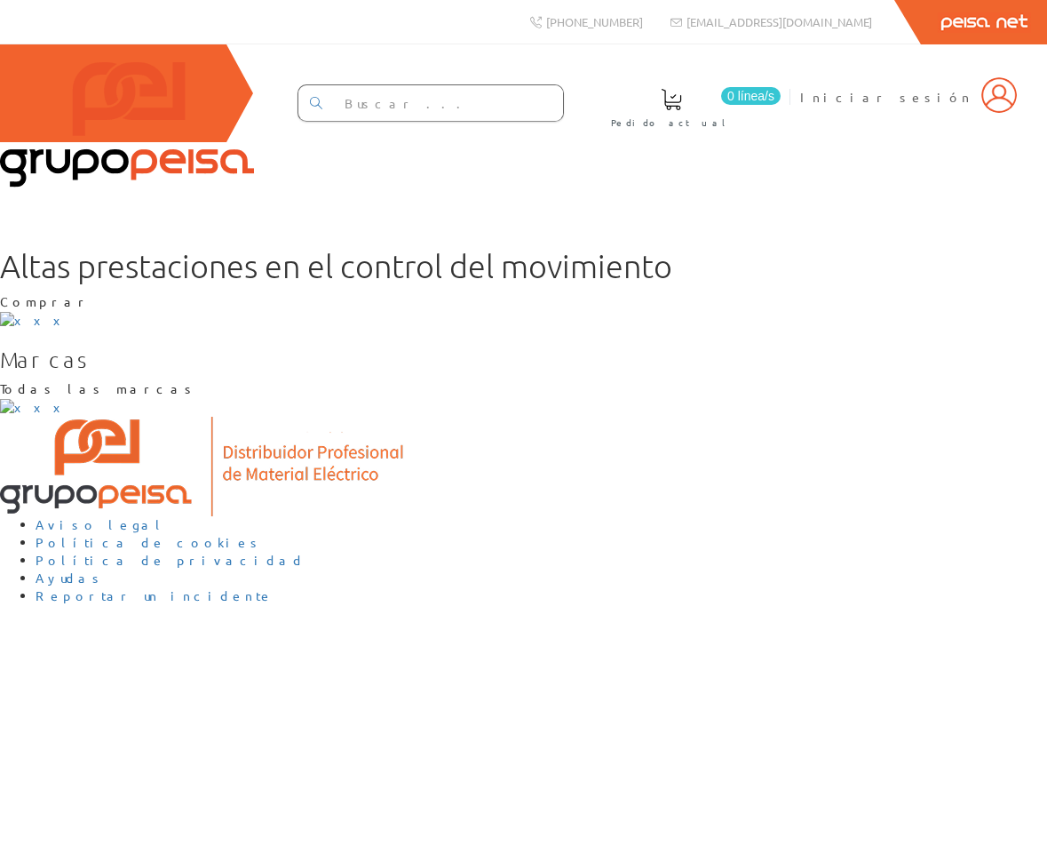
scroll to position [177, 0]
click at [21, 417] on section "Marcas Todas las marcas" at bounding box center [523, 381] width 1047 height 69
click at [59, 417] on section "Marcas Todas las marcas" at bounding box center [523, 381] width 1047 height 69
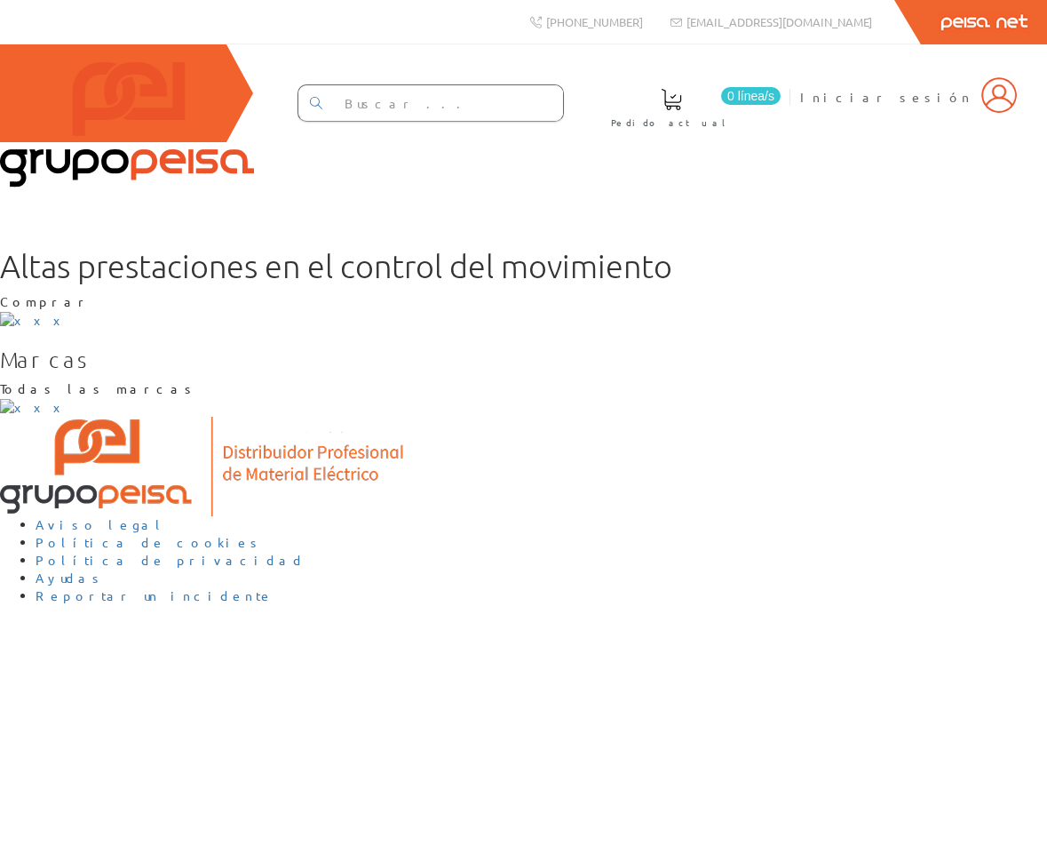
click at [59, 417] on section "Marcas Todas las marcas" at bounding box center [523, 381] width 1047 height 69
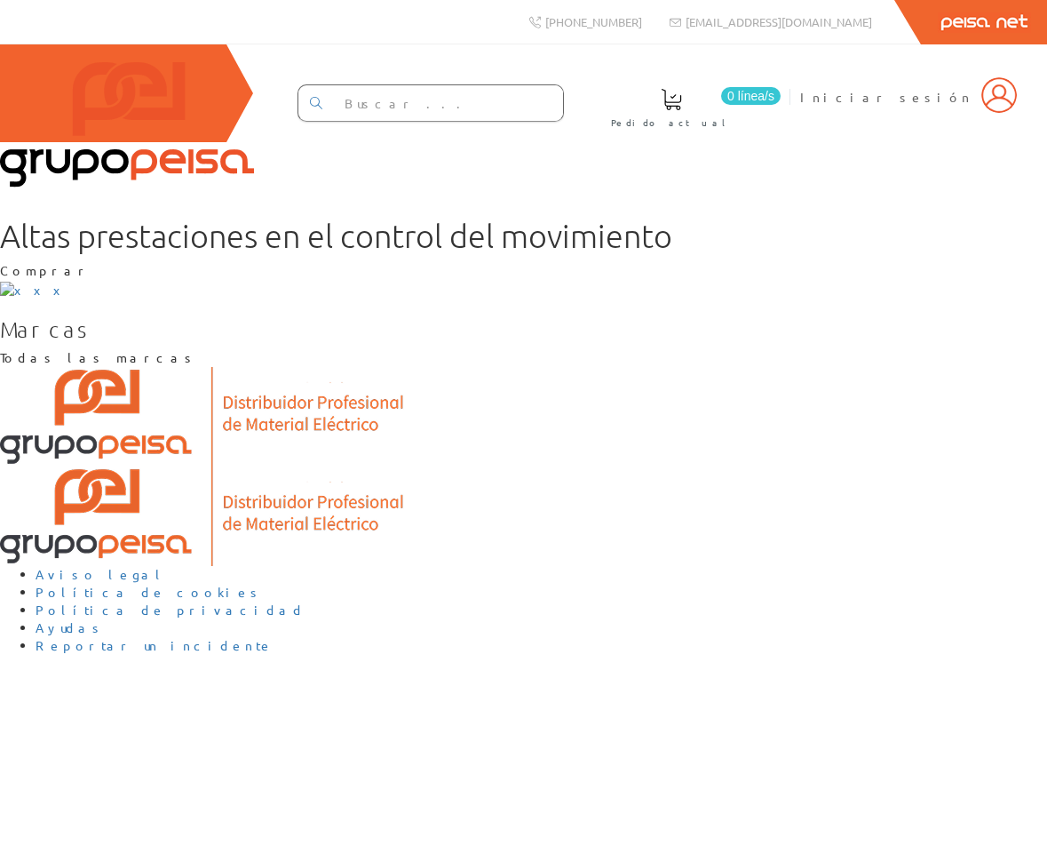
scroll to position [223, 0]
click at [28, 461] on section "Marcas Todas las marcas" at bounding box center [523, 391] width 1047 height 149
click at [69, 452] on section "Marcas Todas las marcas" at bounding box center [523, 391] width 1047 height 149
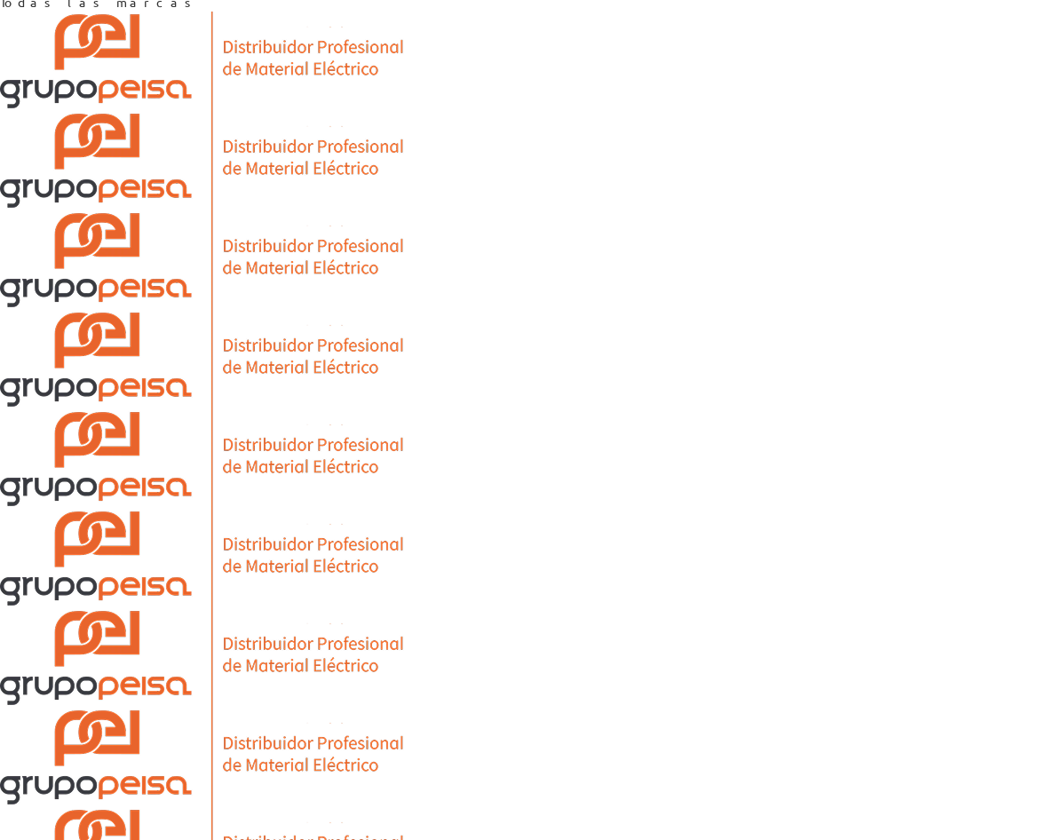
scroll to position [371, 0]
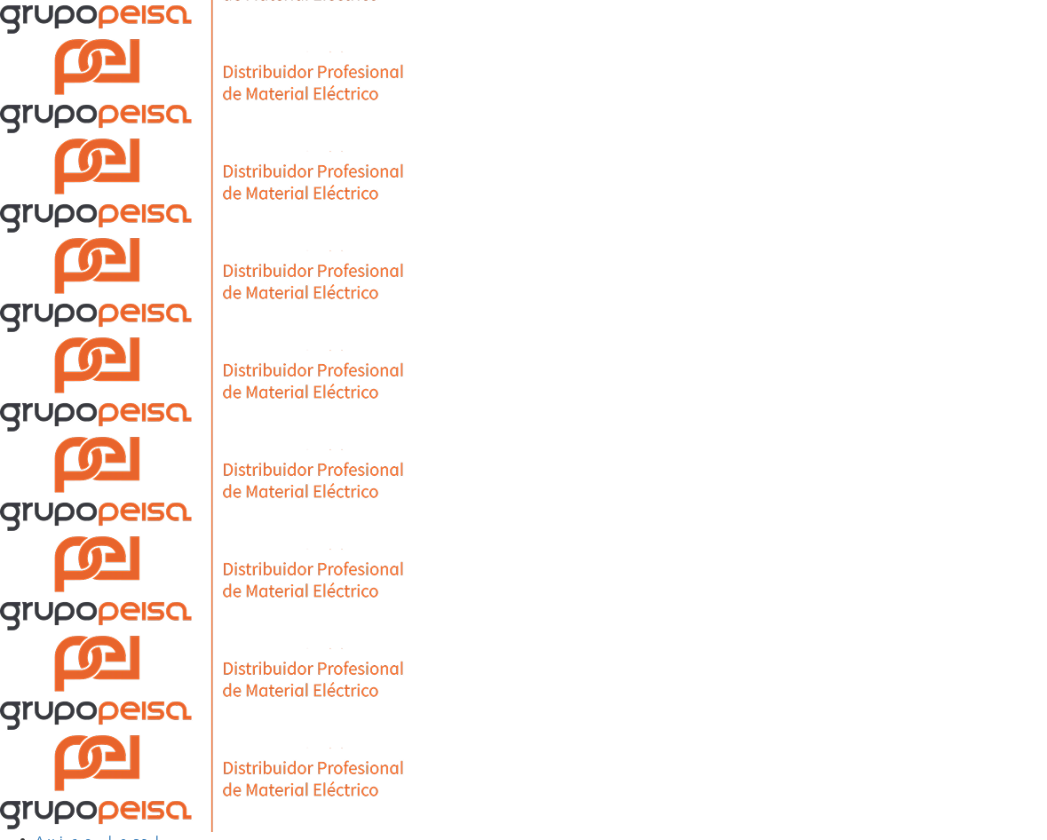
click at [44, 697] on section "Marcas Todas las marcas" at bounding box center [523, 310] width 1047 height 846
click at [32, 690] on section "Marcas Todas las marcas" at bounding box center [523, 310] width 1047 height 846
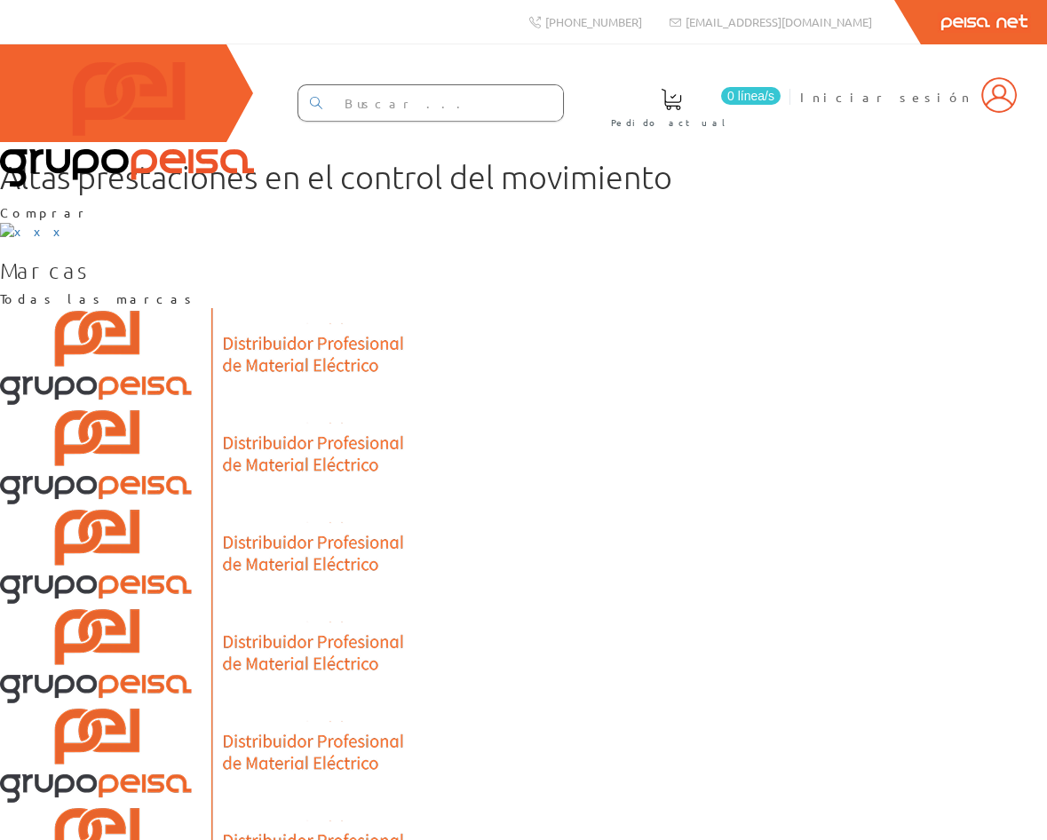
scroll to position [367, 0]
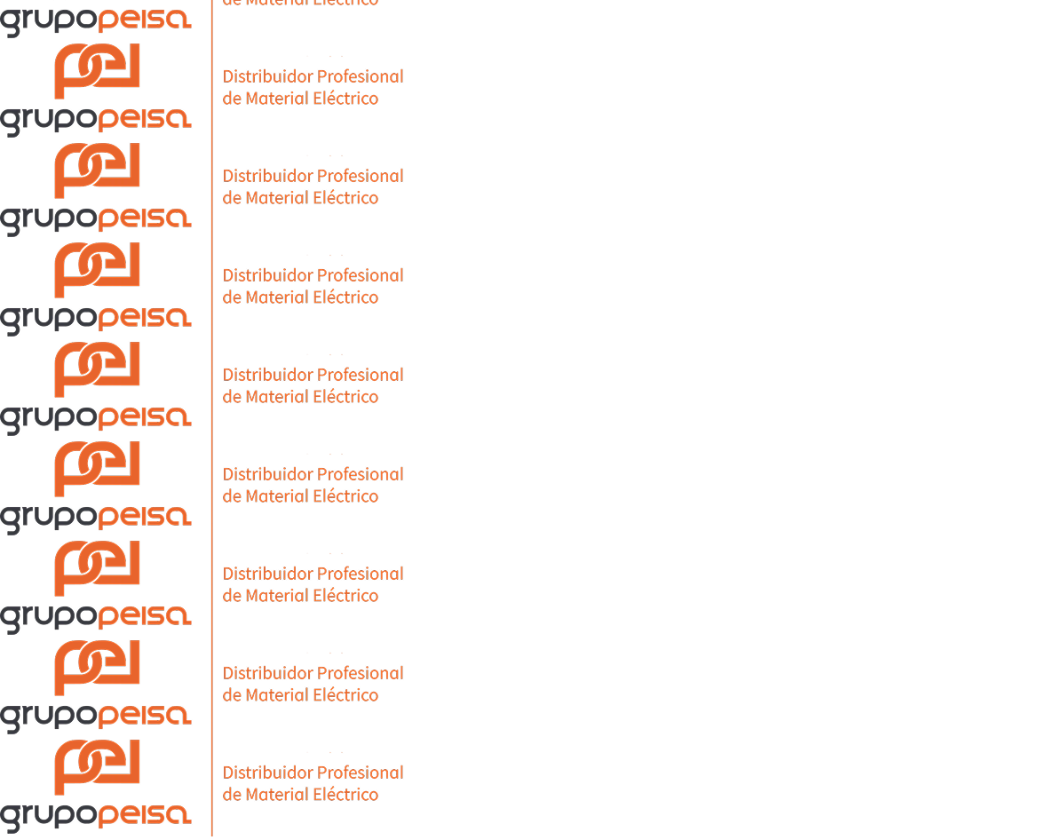
click at [68, 709] on section "Marcas Todas las marcas" at bounding box center [523, 315] width 1047 height 846
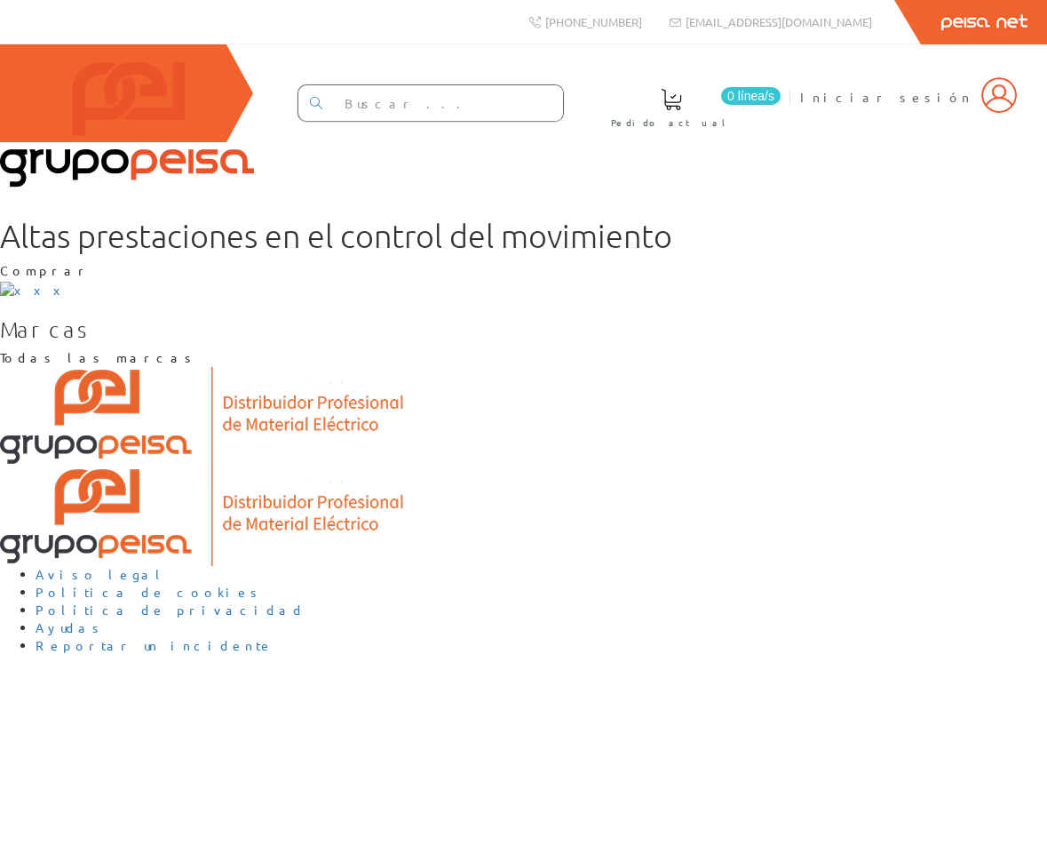
scroll to position [375, 0]
click at [53, 317] on section "Marcas Todas las marcas" at bounding box center [523, 391] width 1047 height 149
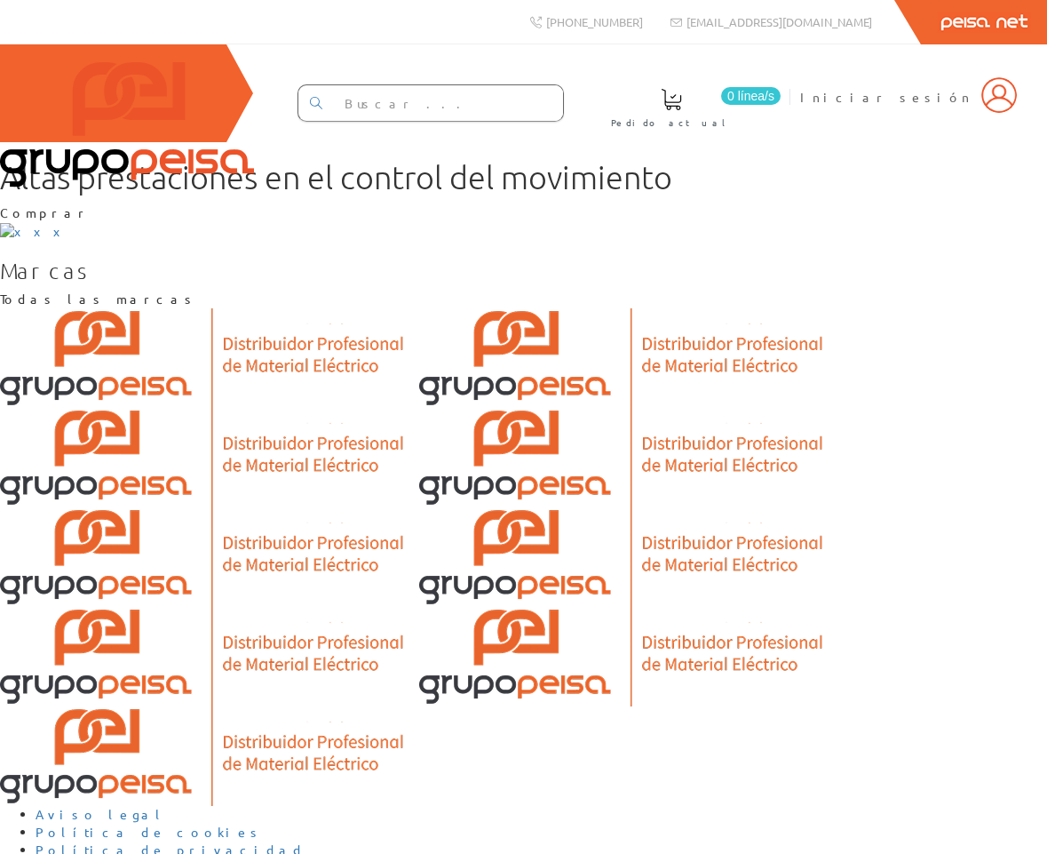
scroll to position [245, 0]
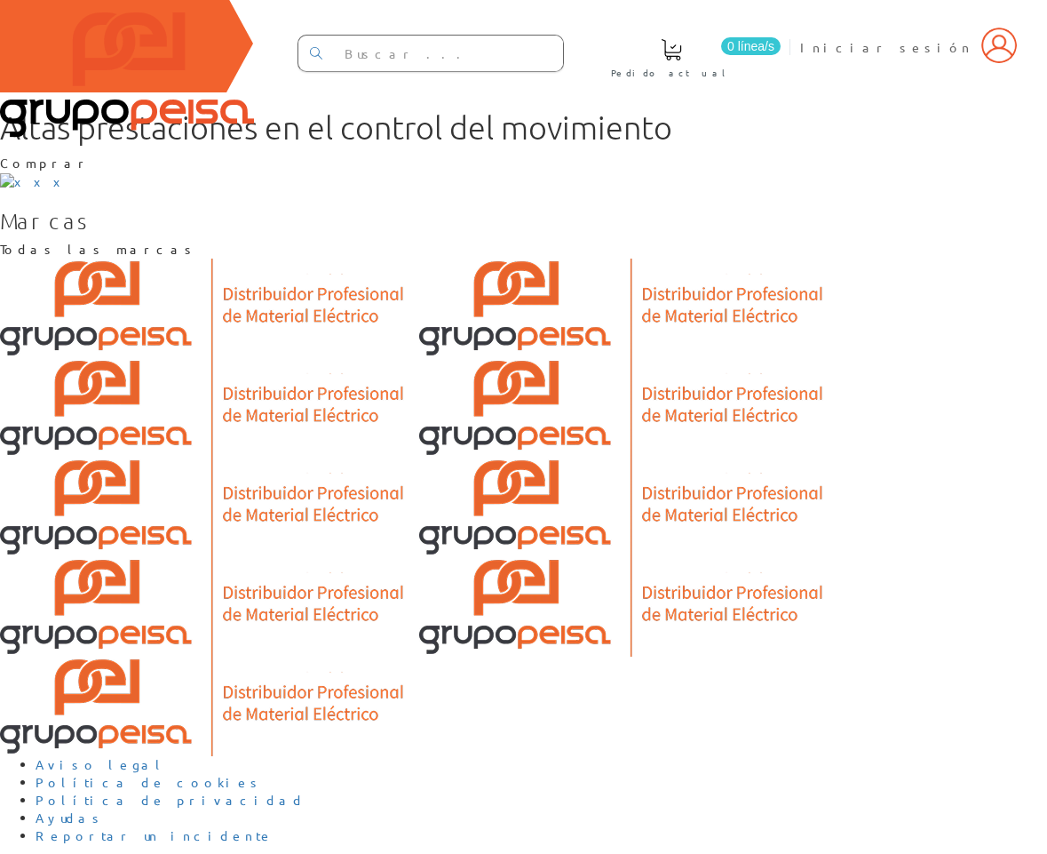
click at [43, 445] on section "Marcas Todas las marcas" at bounding box center [523, 433] width 1047 height 448
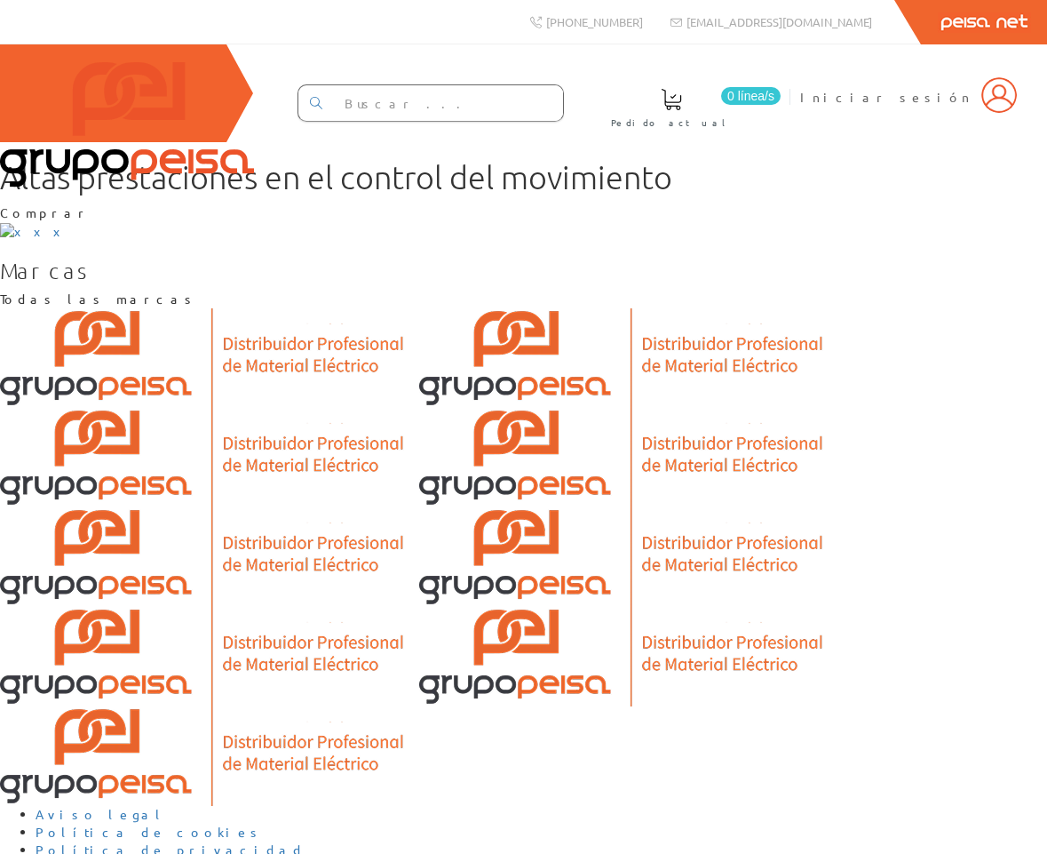
scroll to position [245, 0]
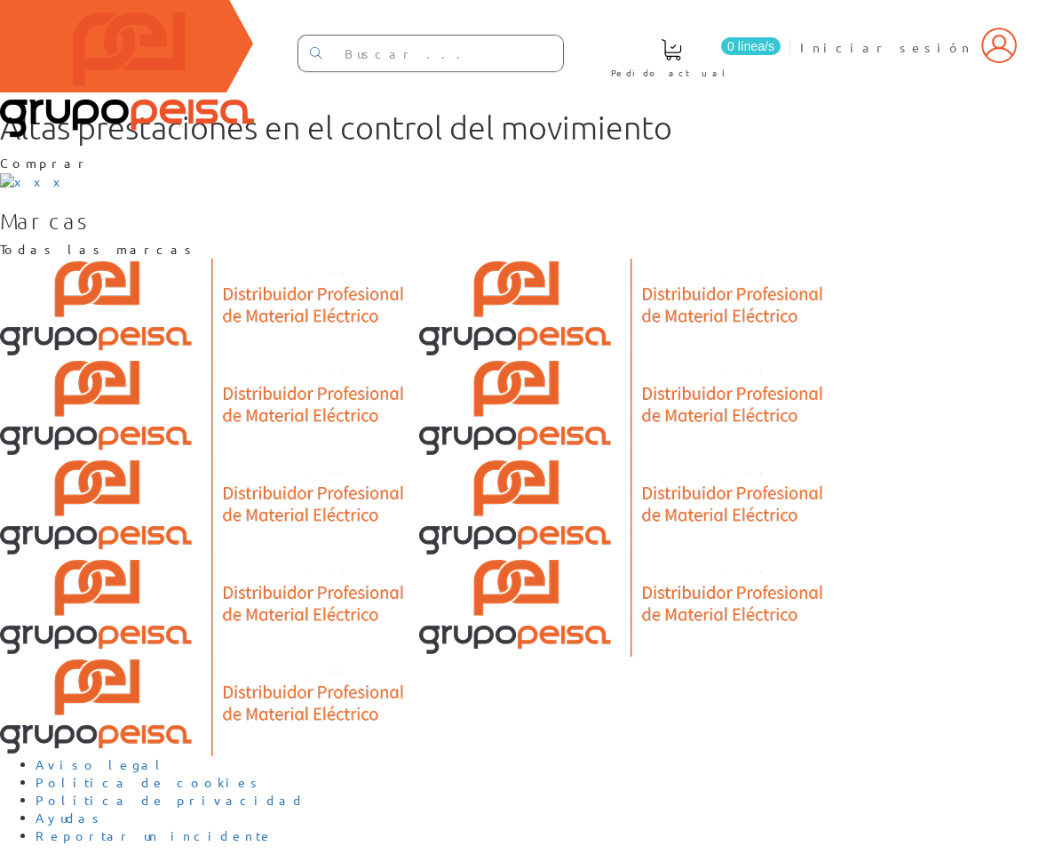
click at [57, 443] on section "Marcas Todas las marcas" at bounding box center [523, 433] width 1047 height 448
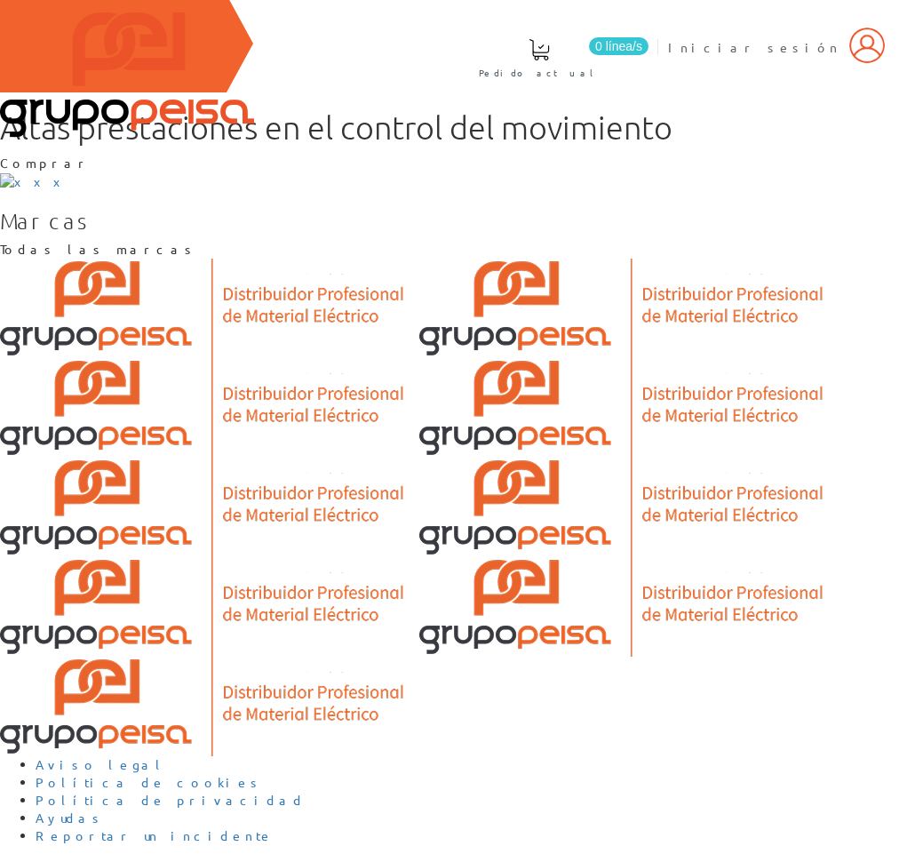
scroll to position [259, 0]
